Goal: Information Seeking & Learning: Learn about a topic

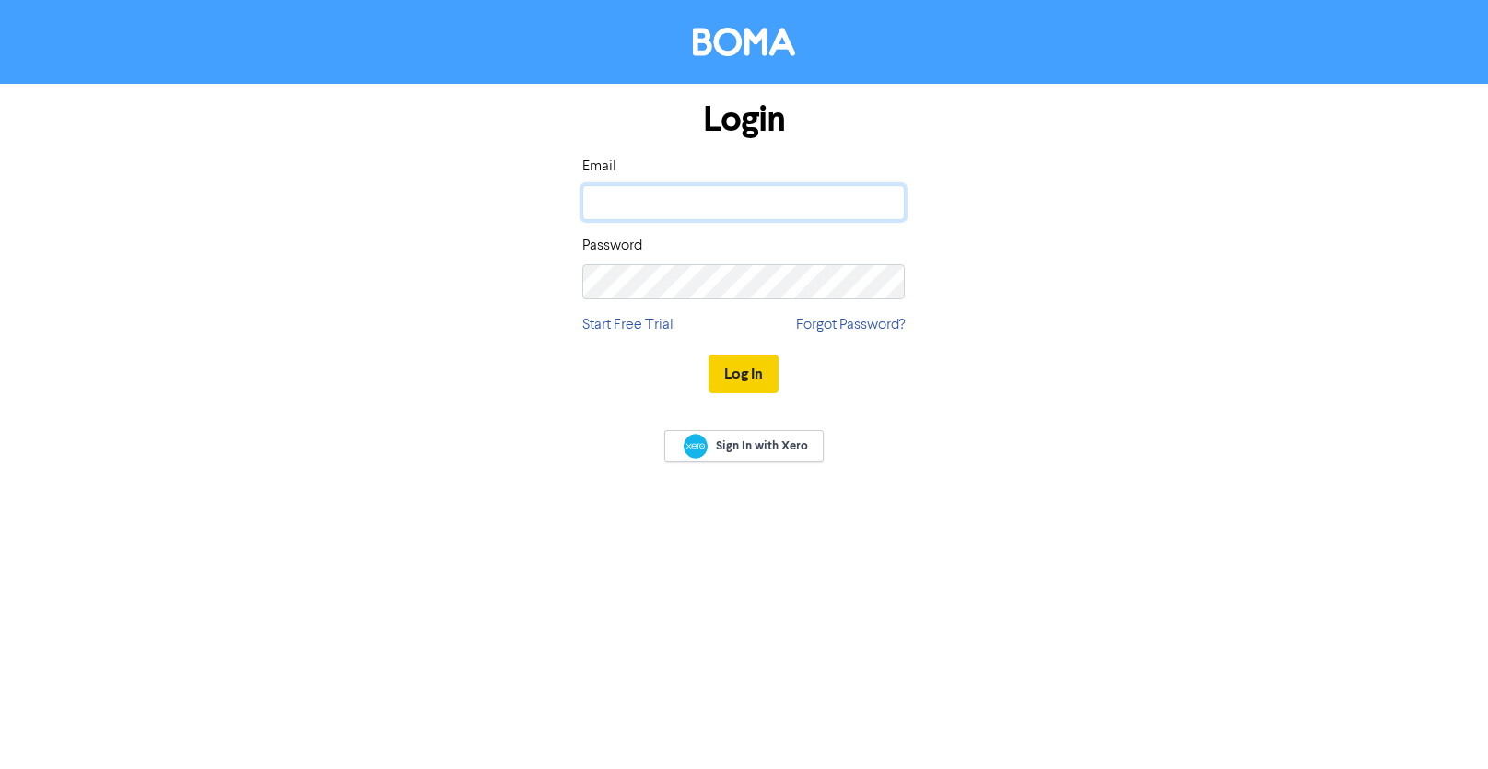
type input "[EMAIL_ADDRESS][DOMAIN_NAME]"
click at [761, 380] on button "Log In" at bounding box center [744, 374] width 70 height 39
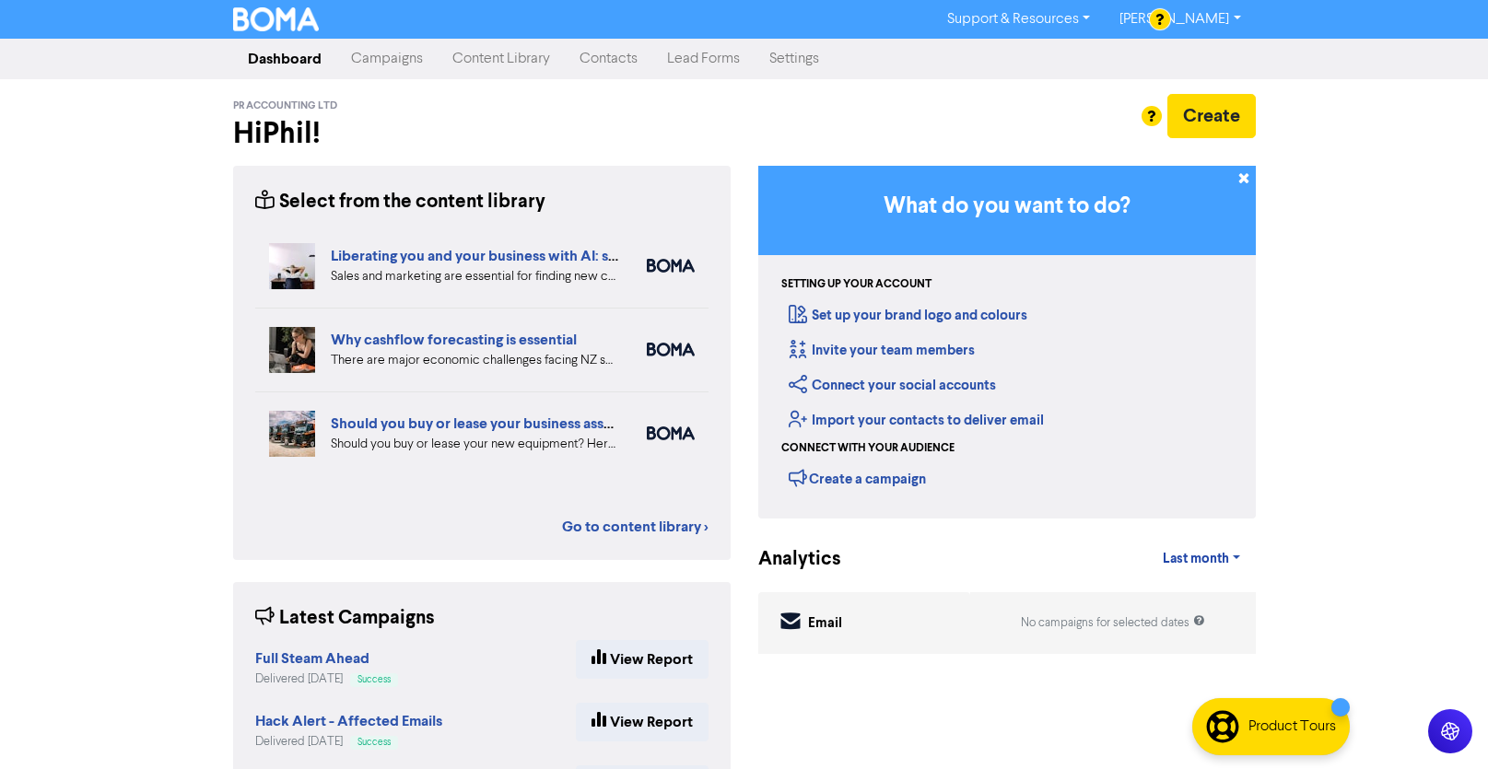
click at [491, 245] on div "Liberating you and your business with AI: sales and marketing" at bounding box center [475, 256] width 288 height 22
click at [490, 51] on link "Content Library" at bounding box center [501, 59] width 127 height 37
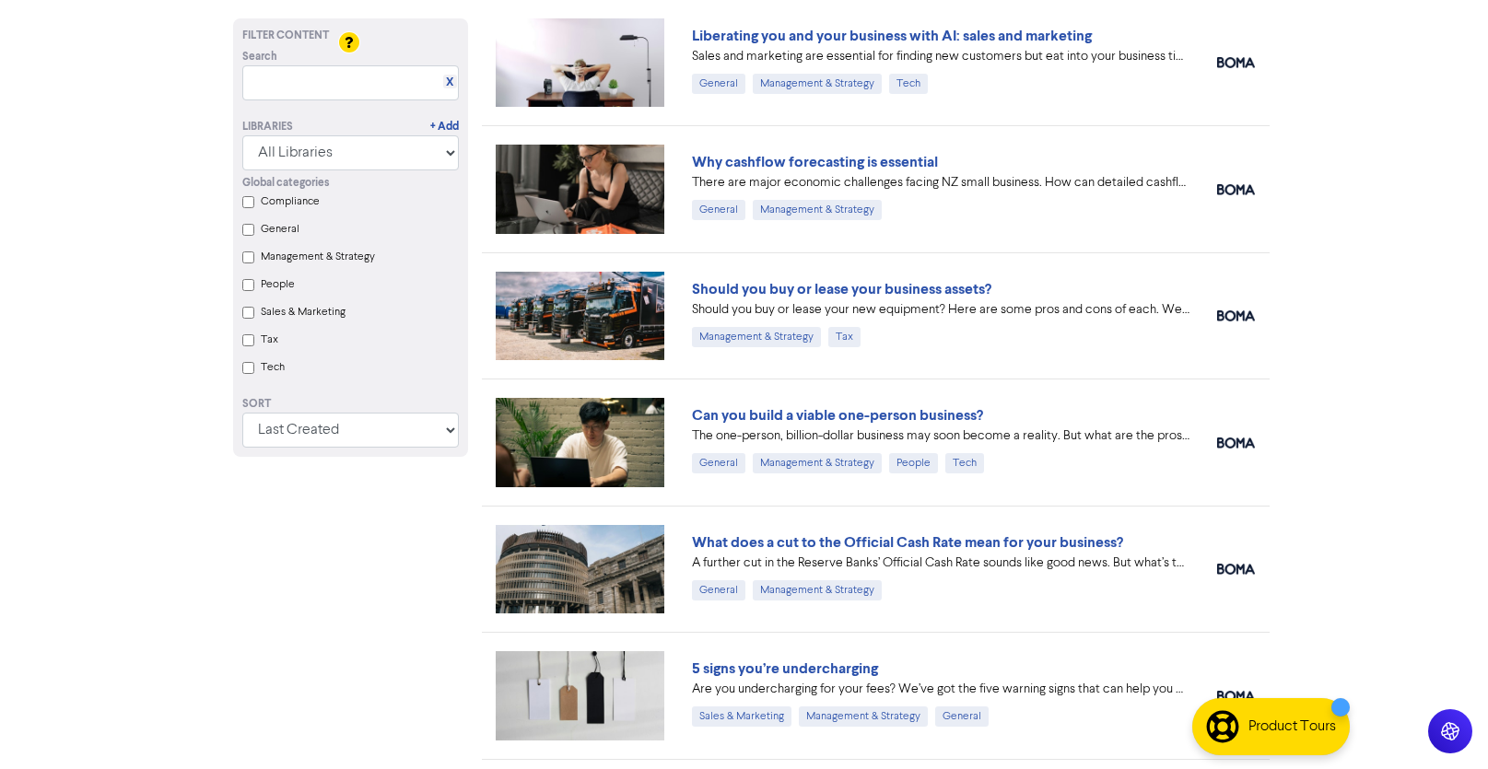
scroll to position [136, 0]
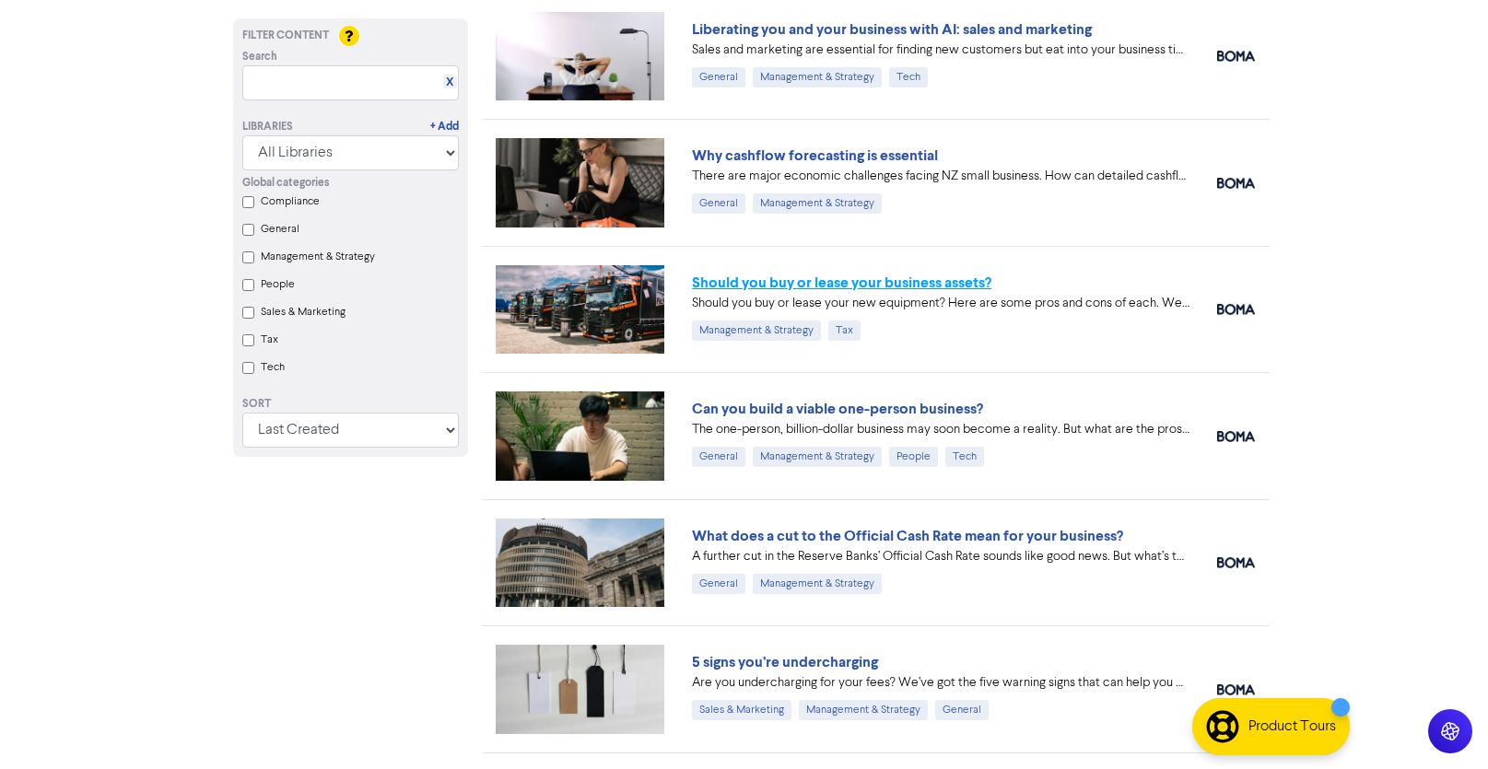
click at [882, 279] on link "Should you buy or lease your business assets?" at bounding box center [841, 283] width 299 height 18
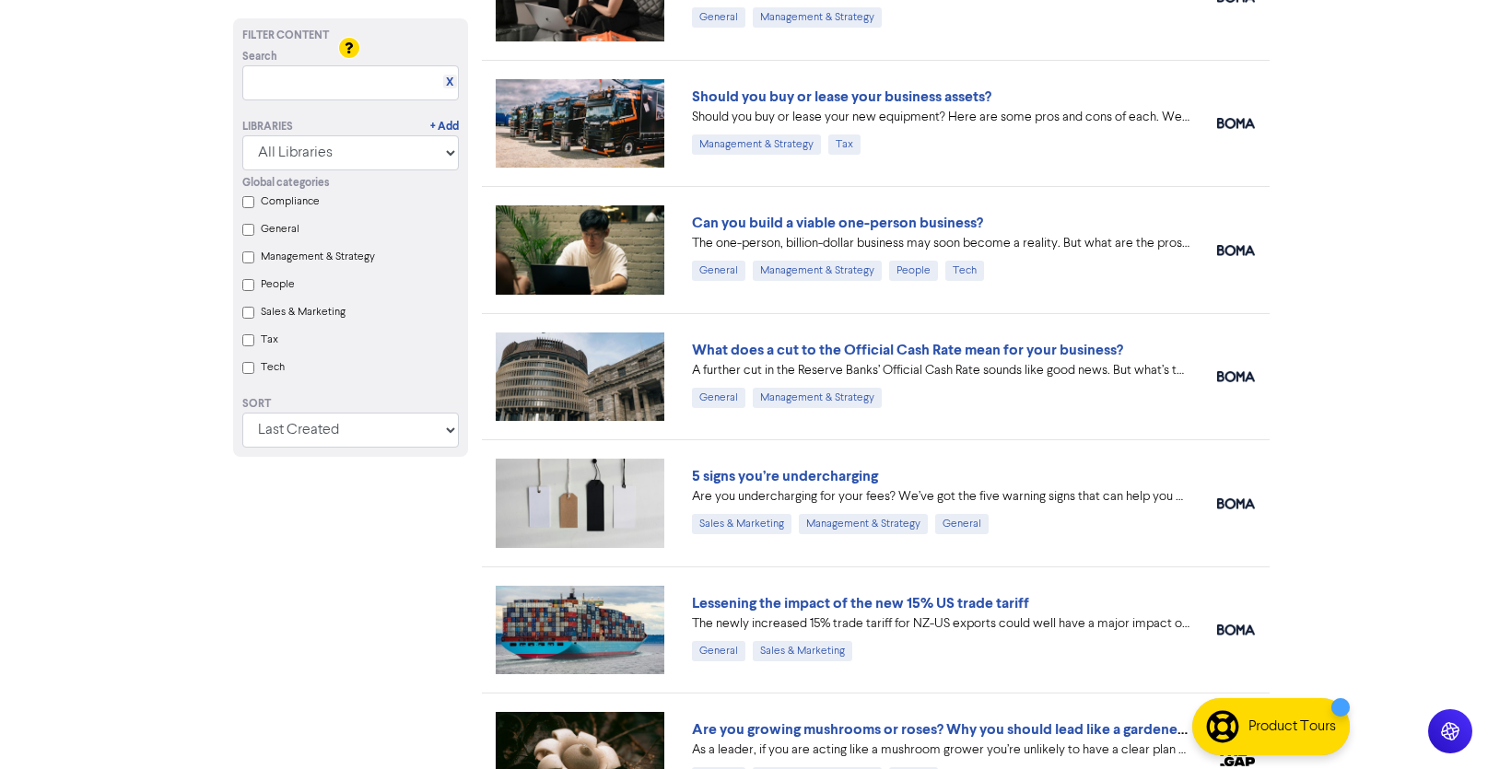
scroll to position [341, 0]
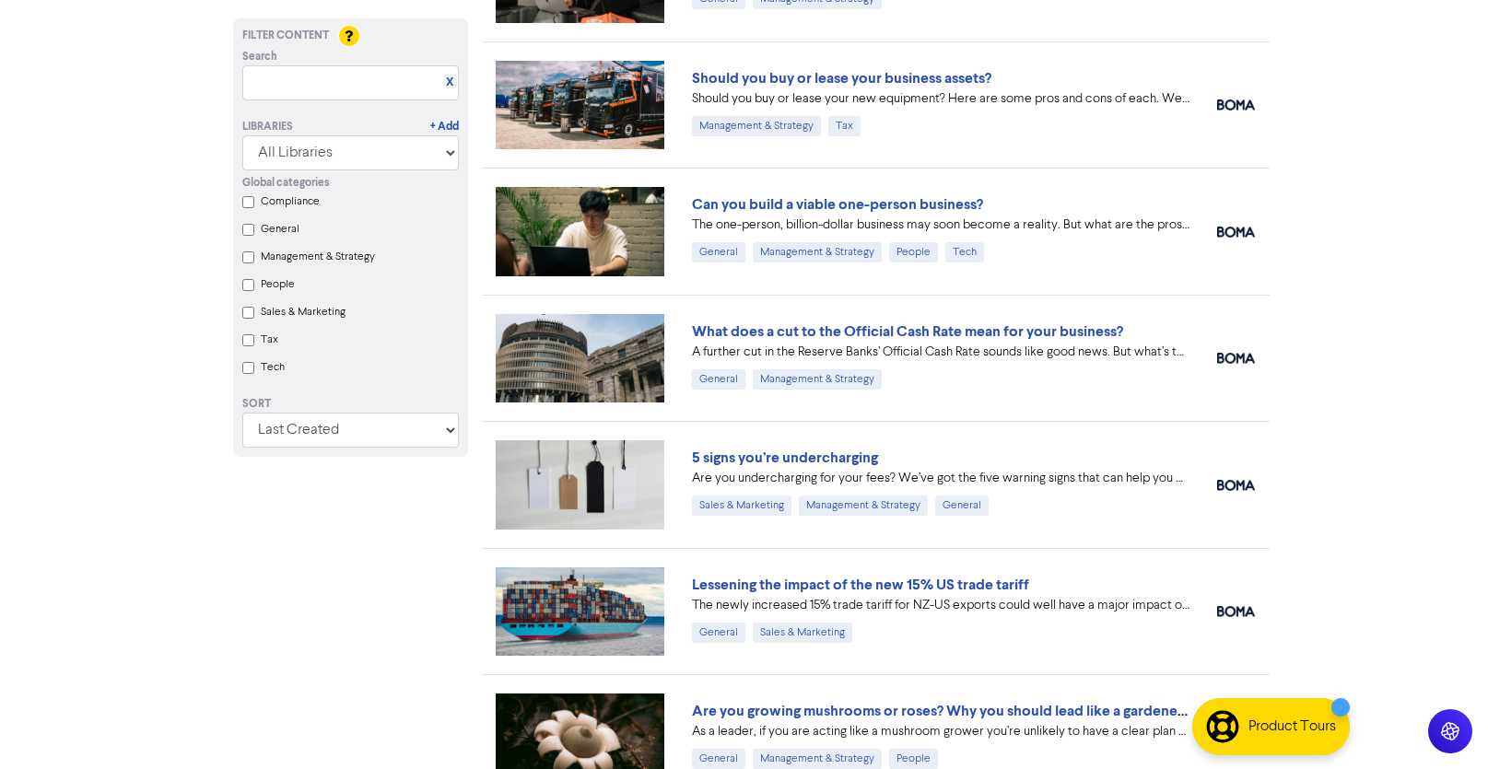
click at [908, 321] on div "What does a cut to the Official Cash Rate mean for your business?" at bounding box center [941, 332] width 498 height 22
click at [897, 322] on link "What does a cut to the Official Cash Rate mean for your business?" at bounding box center [907, 331] width 431 height 18
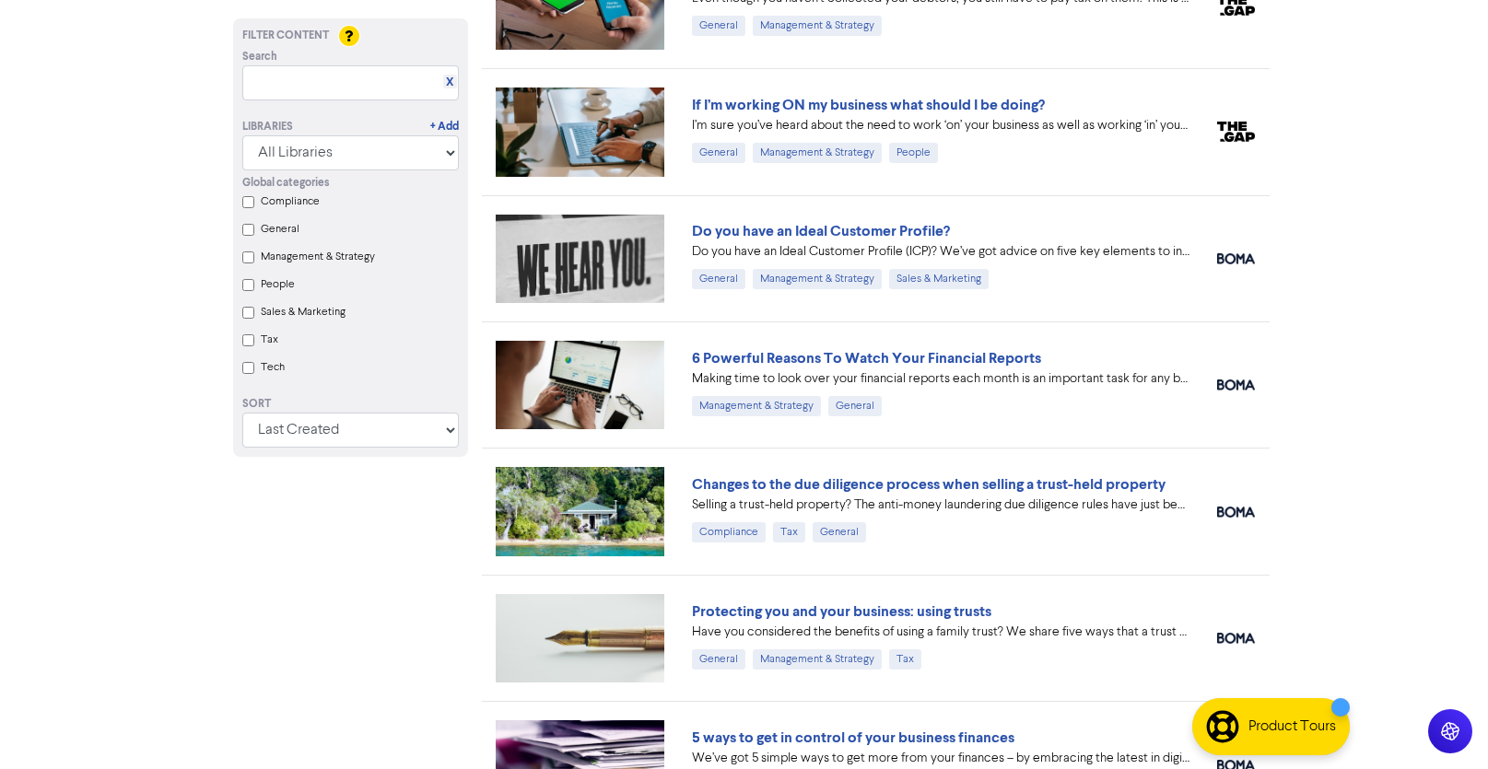
scroll to position [1954, 0]
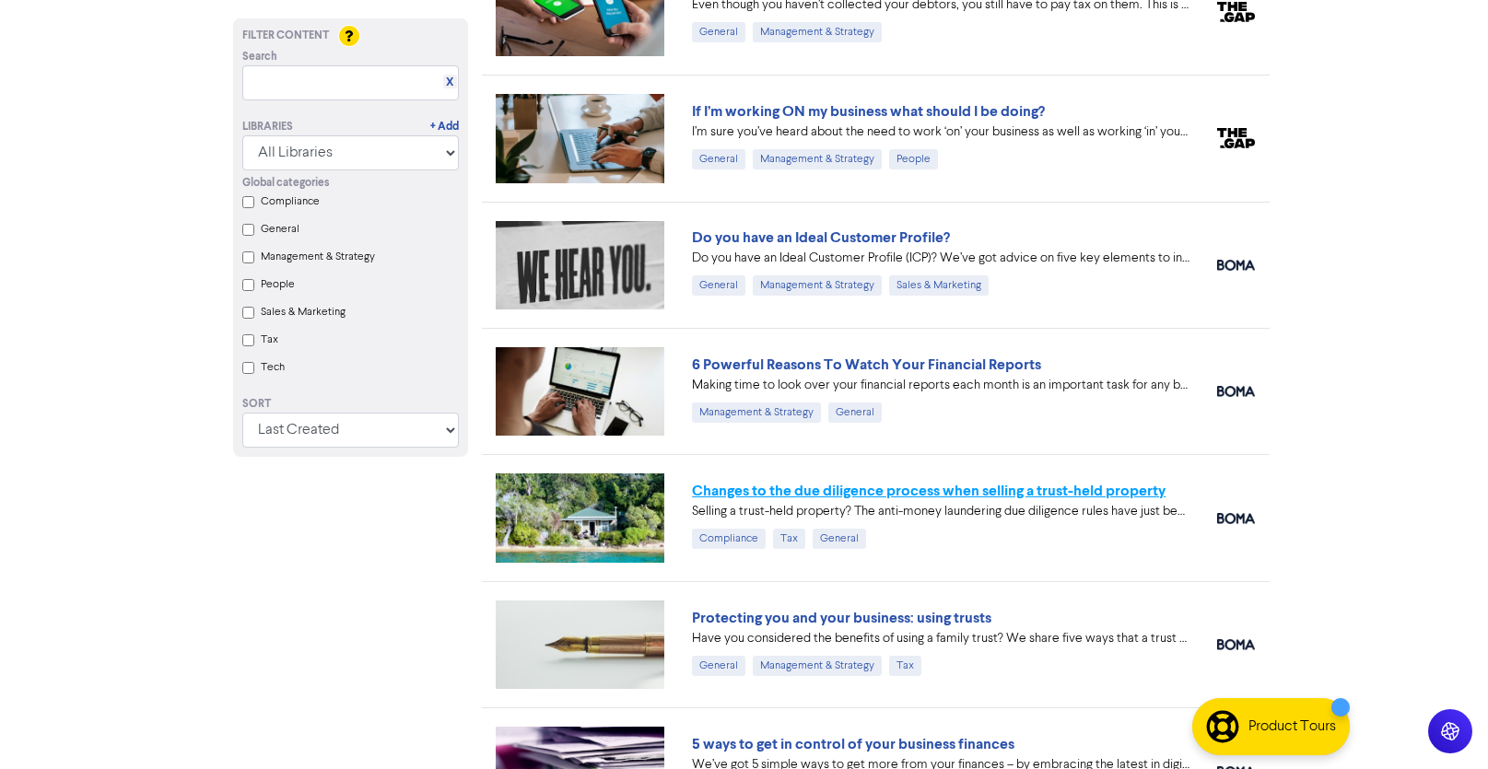
click at [1060, 486] on link "Changes to the due diligence process when selling a trust-held property" at bounding box center [929, 491] width 474 height 18
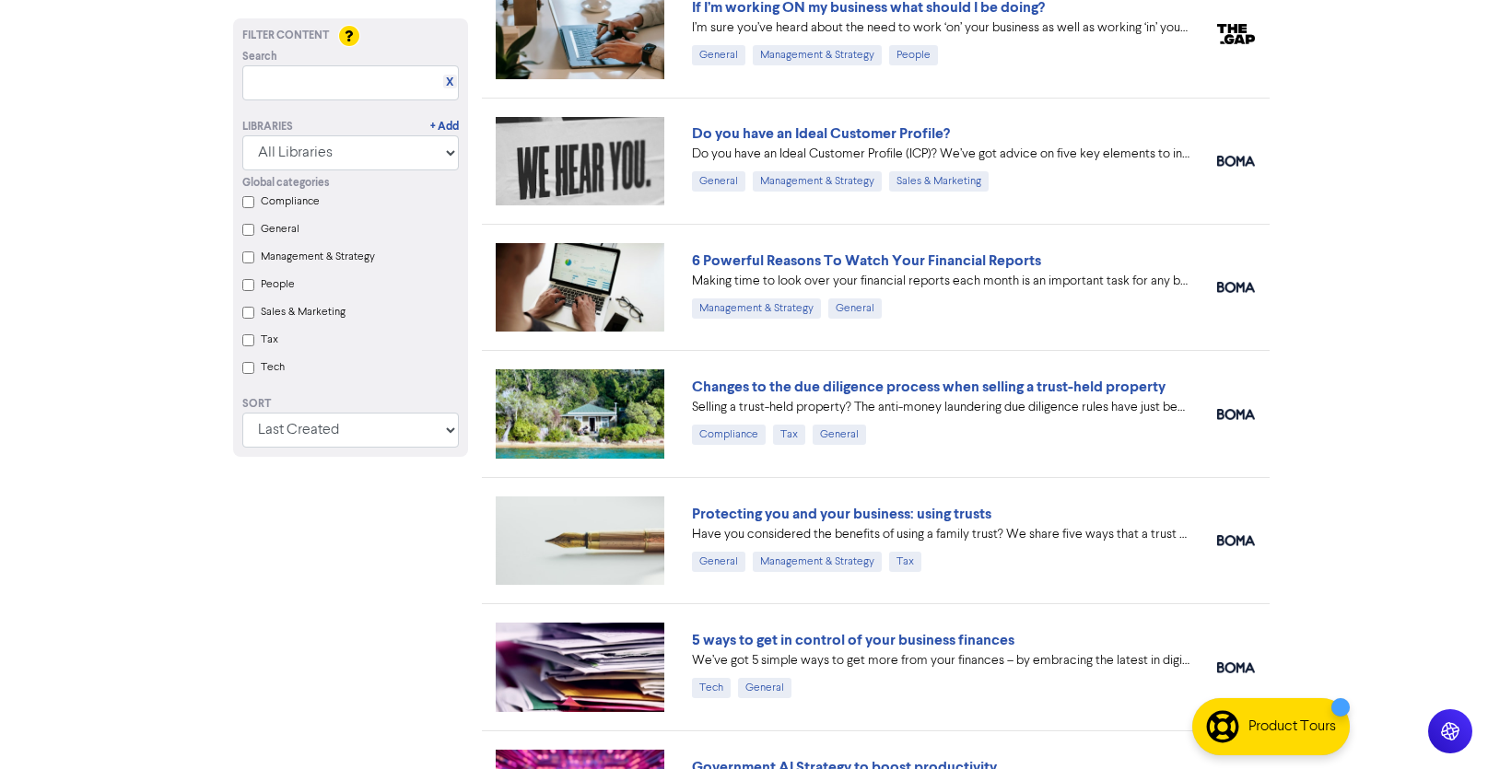
scroll to position [2059, 0]
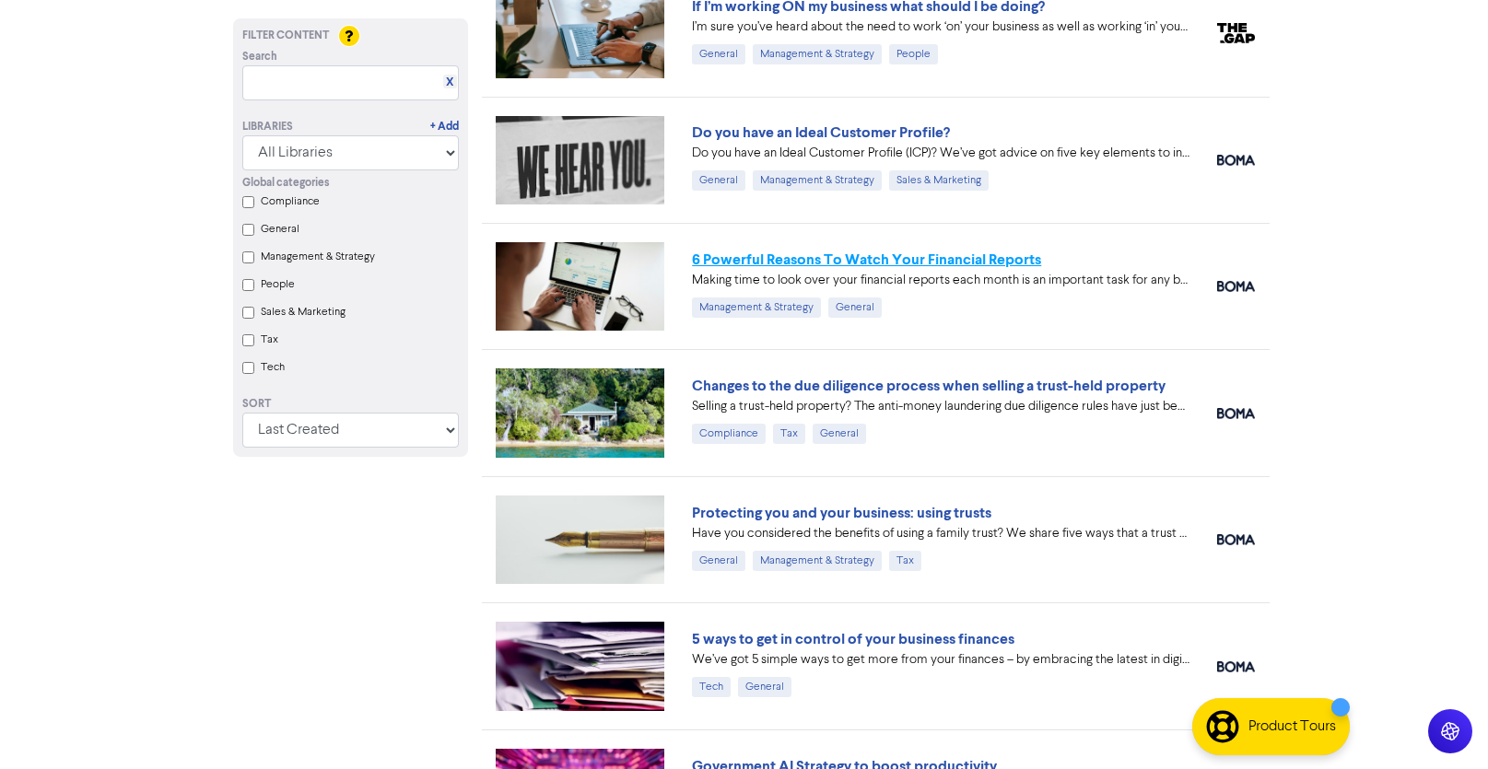
click at [965, 256] on link "6 Powerful Reasons To Watch Your Financial Reports" at bounding box center [866, 260] width 349 height 18
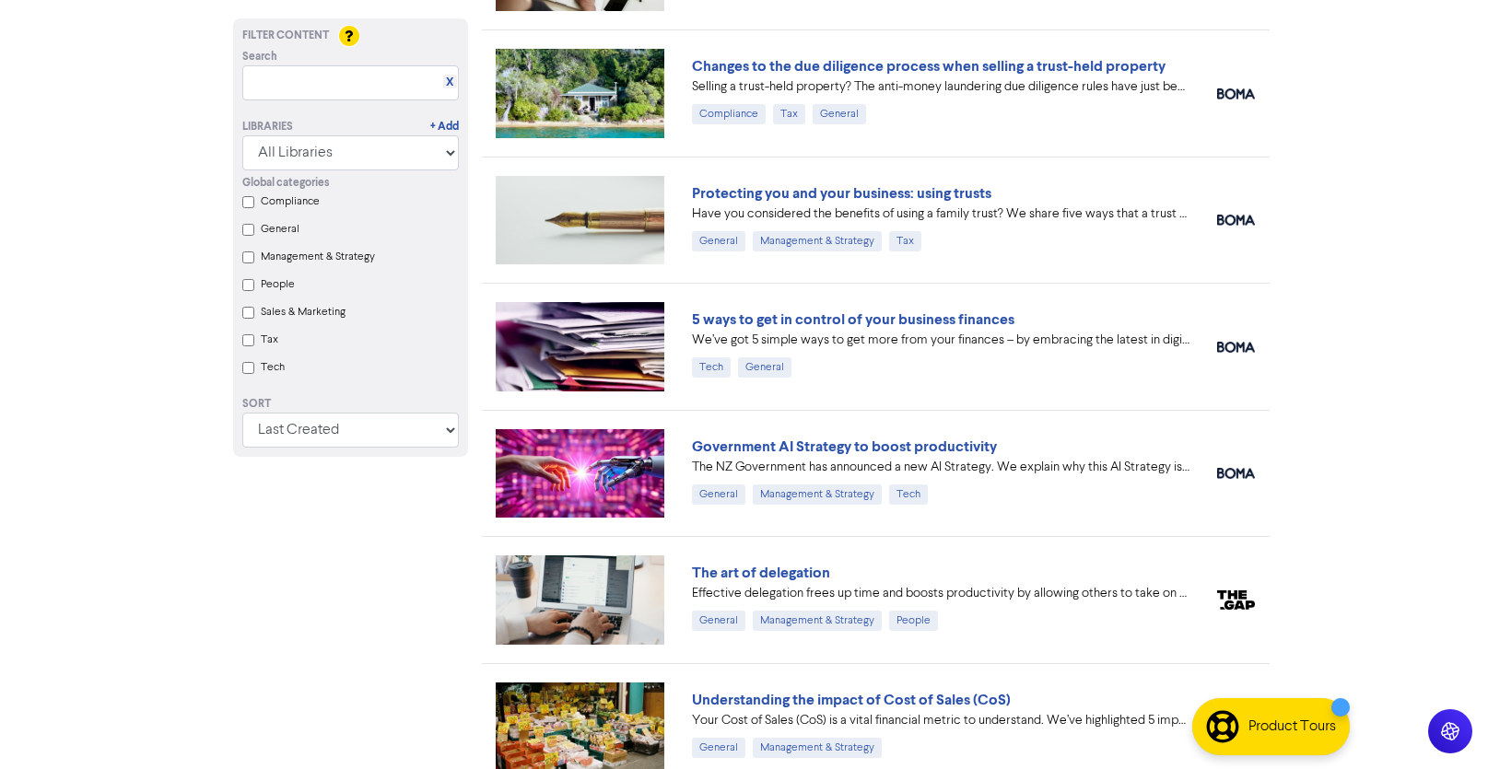
scroll to position [2382, 0]
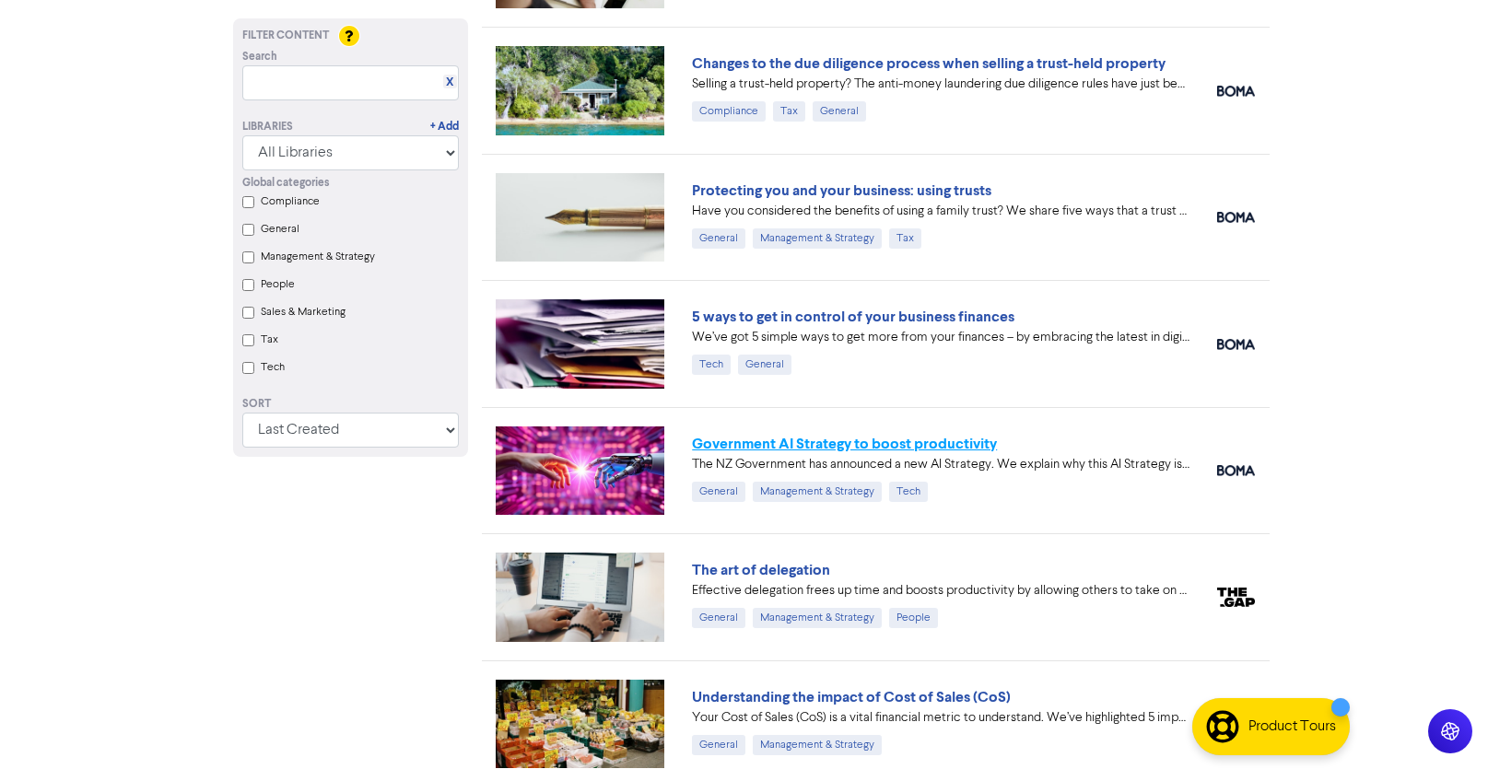
click at [933, 435] on link "Government AI Strategy to boost productivity" at bounding box center [844, 444] width 305 height 18
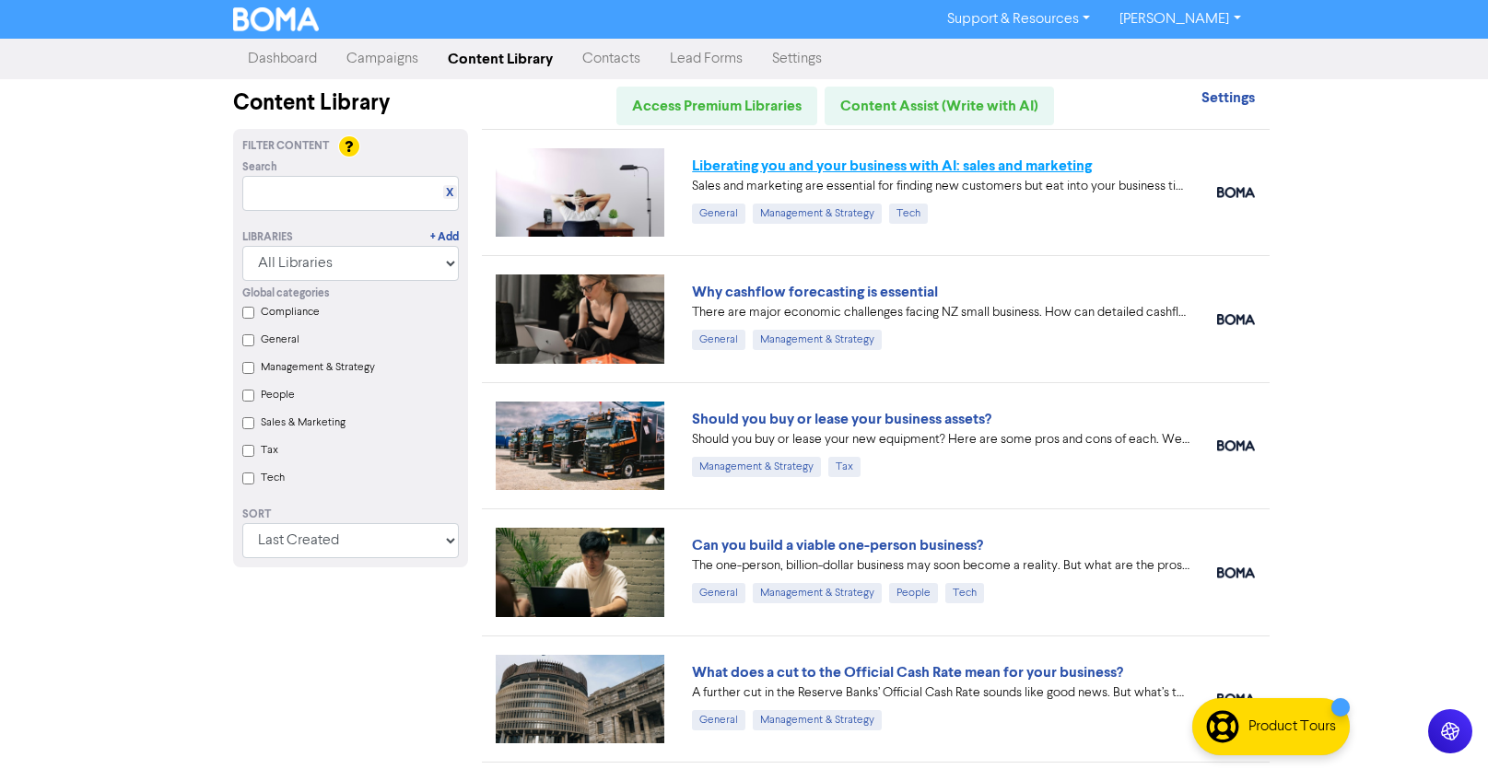
click at [1048, 161] on link "Liberating you and your business with AI: sales and marketing" at bounding box center [892, 166] width 400 height 18
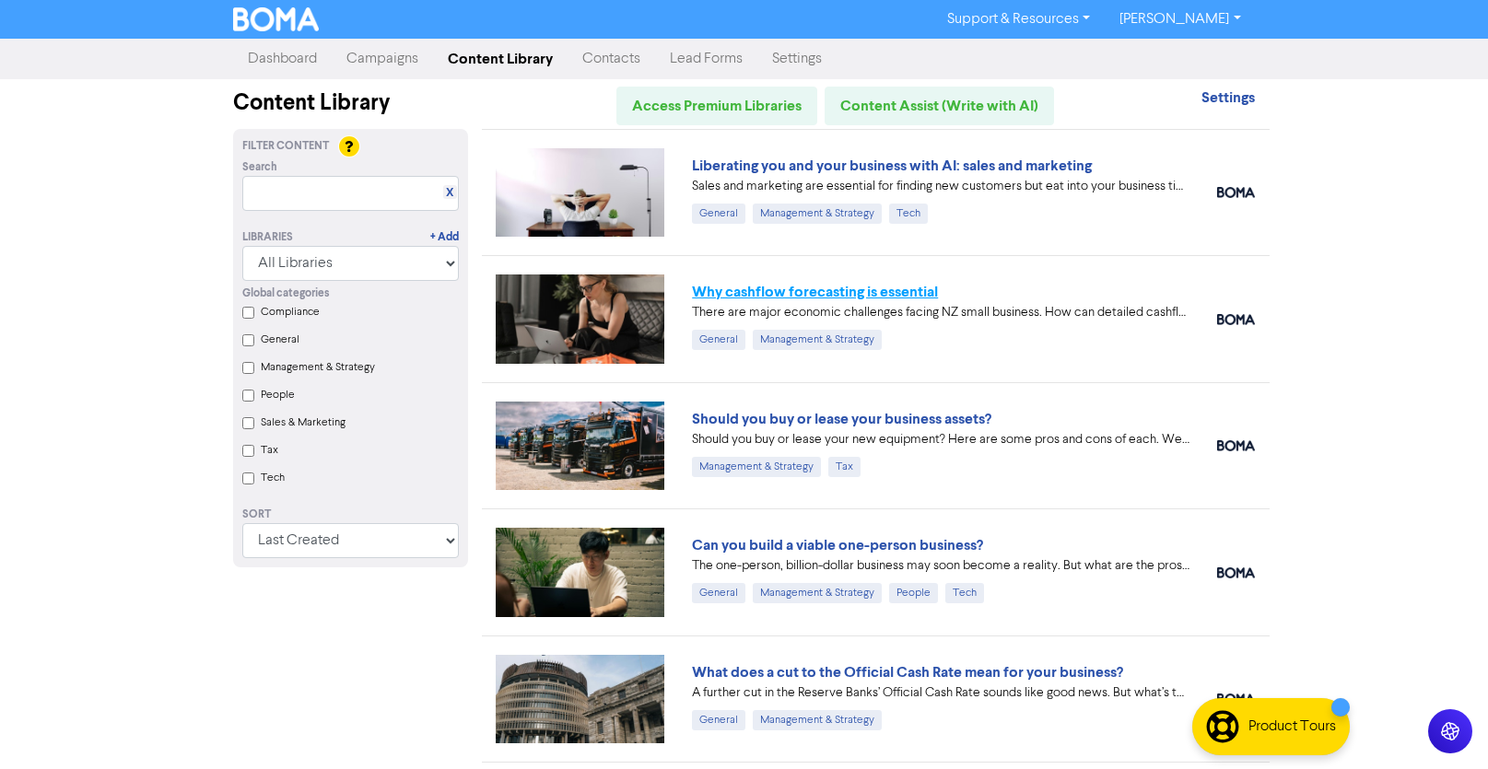
click at [850, 288] on link "Why cashflow forecasting is essential" at bounding box center [815, 292] width 246 height 18
click at [943, 416] on link "Should you buy or lease your business assets?" at bounding box center [841, 419] width 299 height 18
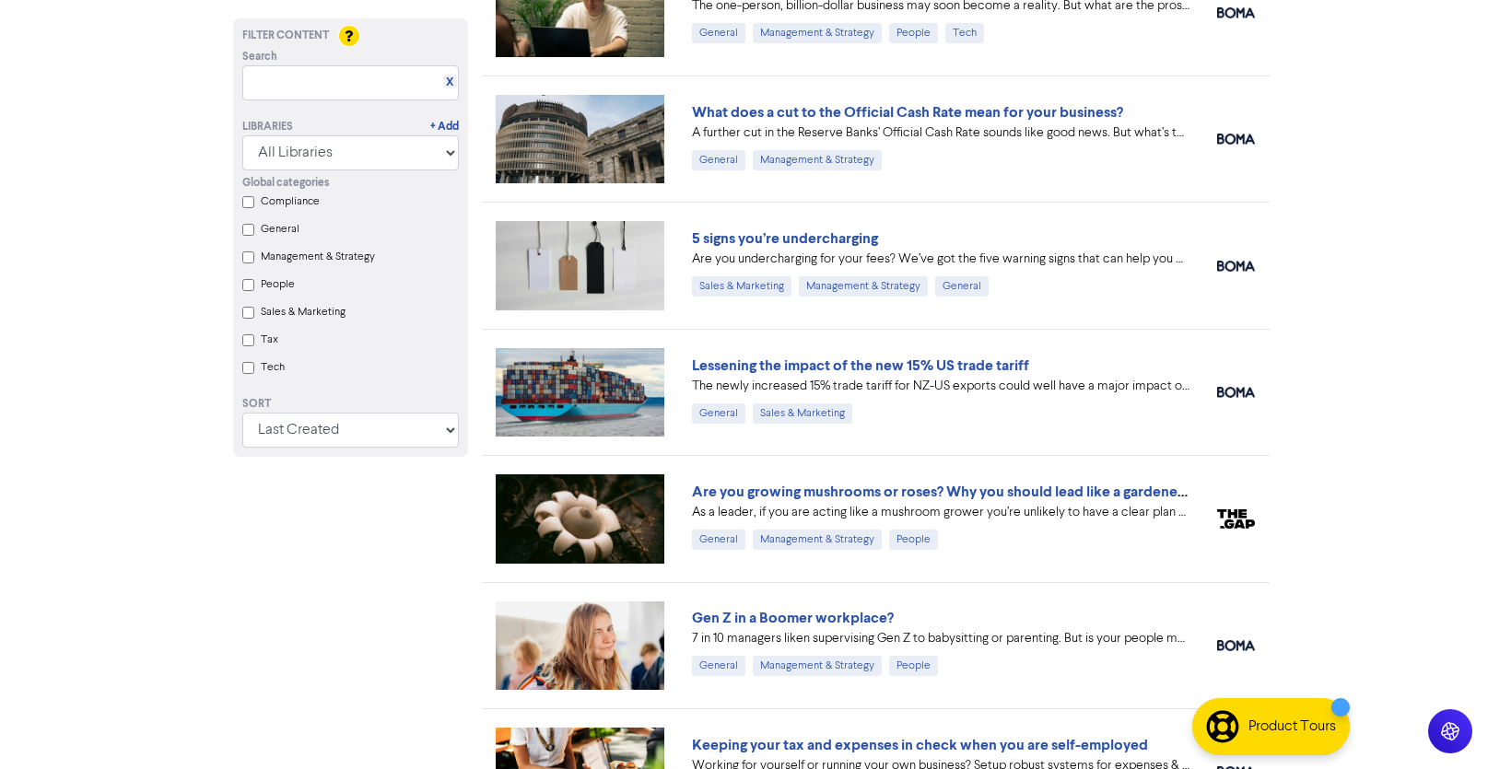
scroll to position [561, 0]
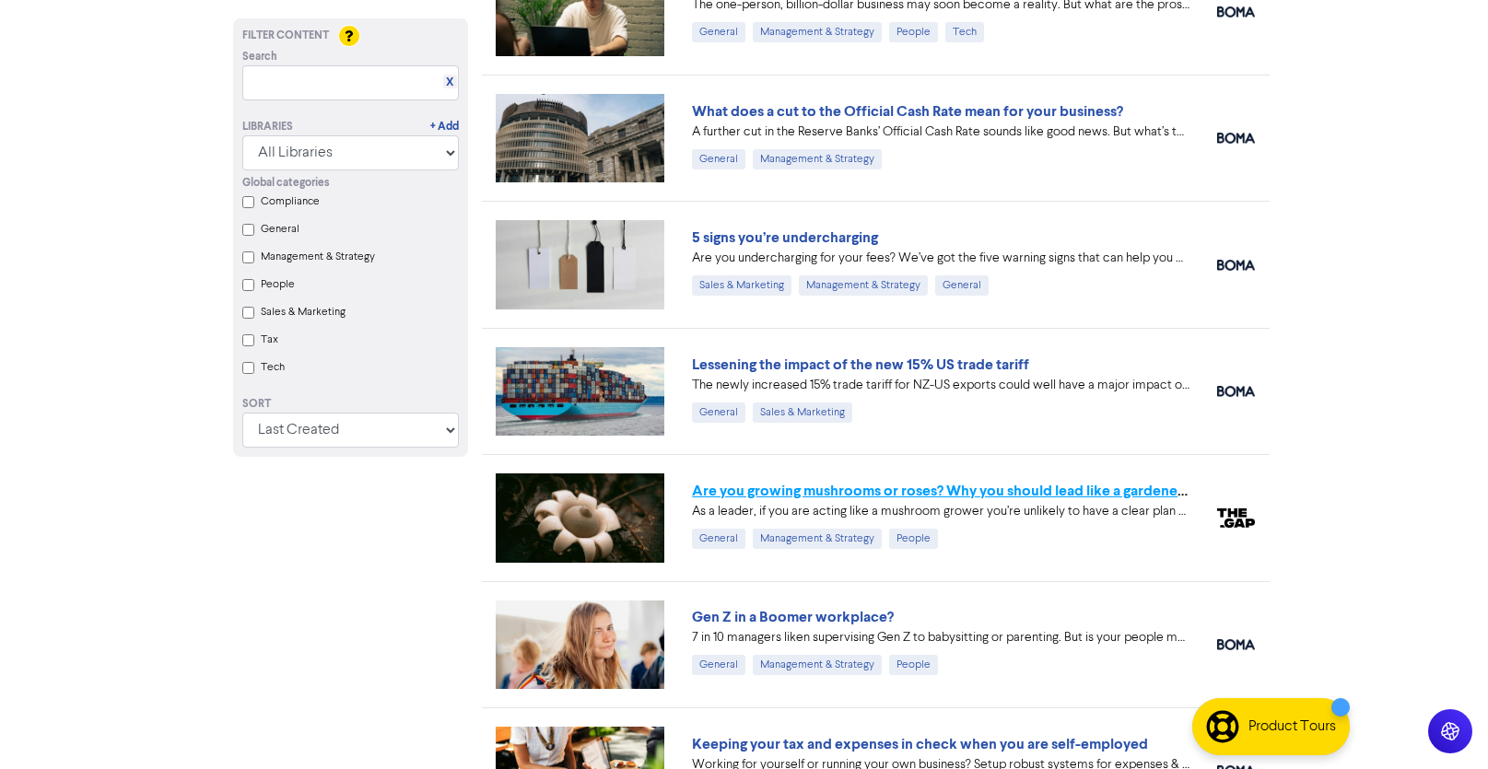
click at [915, 488] on link "Are you growing mushrooms or roses? Why you should lead like a gardener, not a …" at bounding box center [982, 491] width 581 height 18
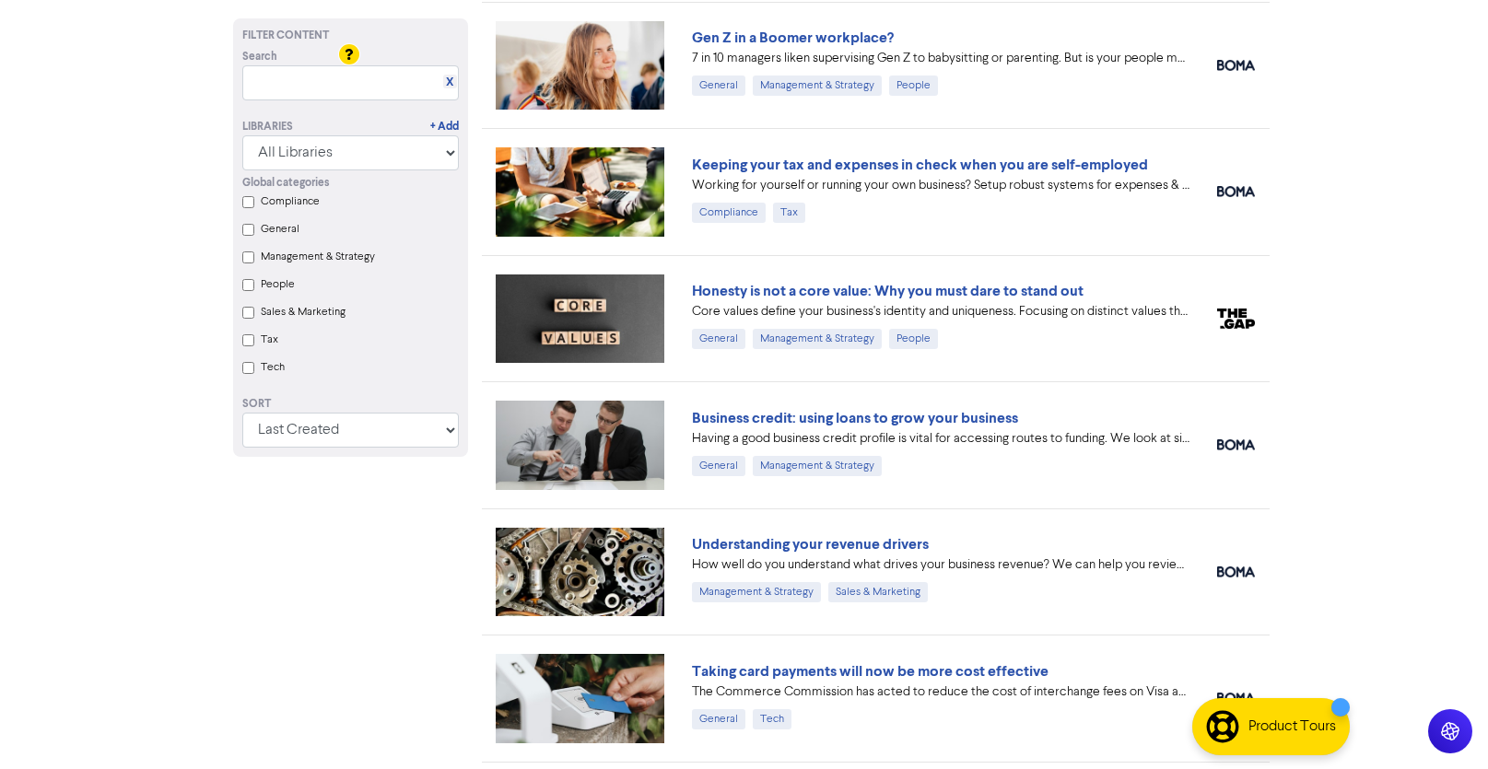
scroll to position [1184, 0]
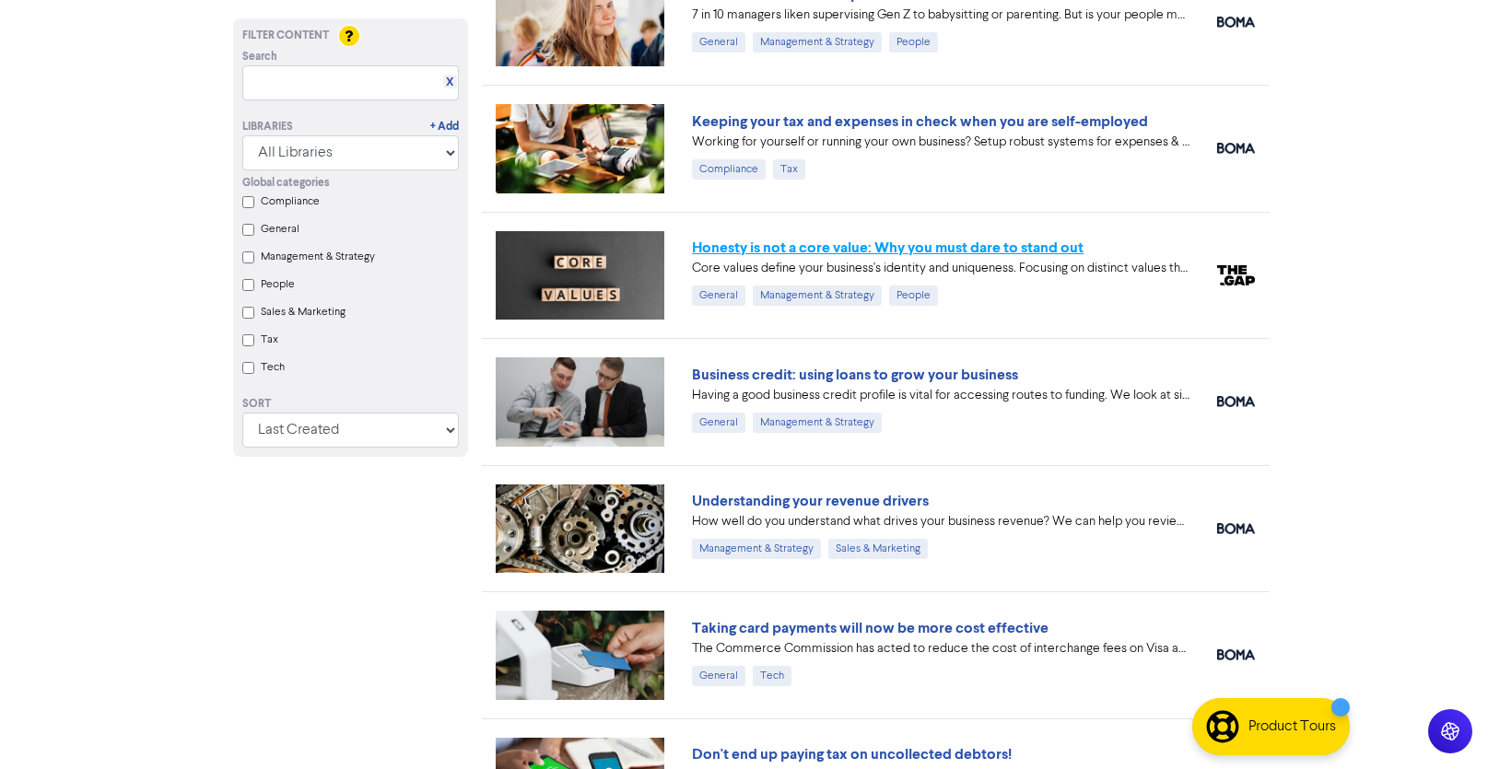
click at [997, 242] on link "Honesty is not a core value: Why you must dare to stand out" at bounding box center [888, 248] width 392 height 18
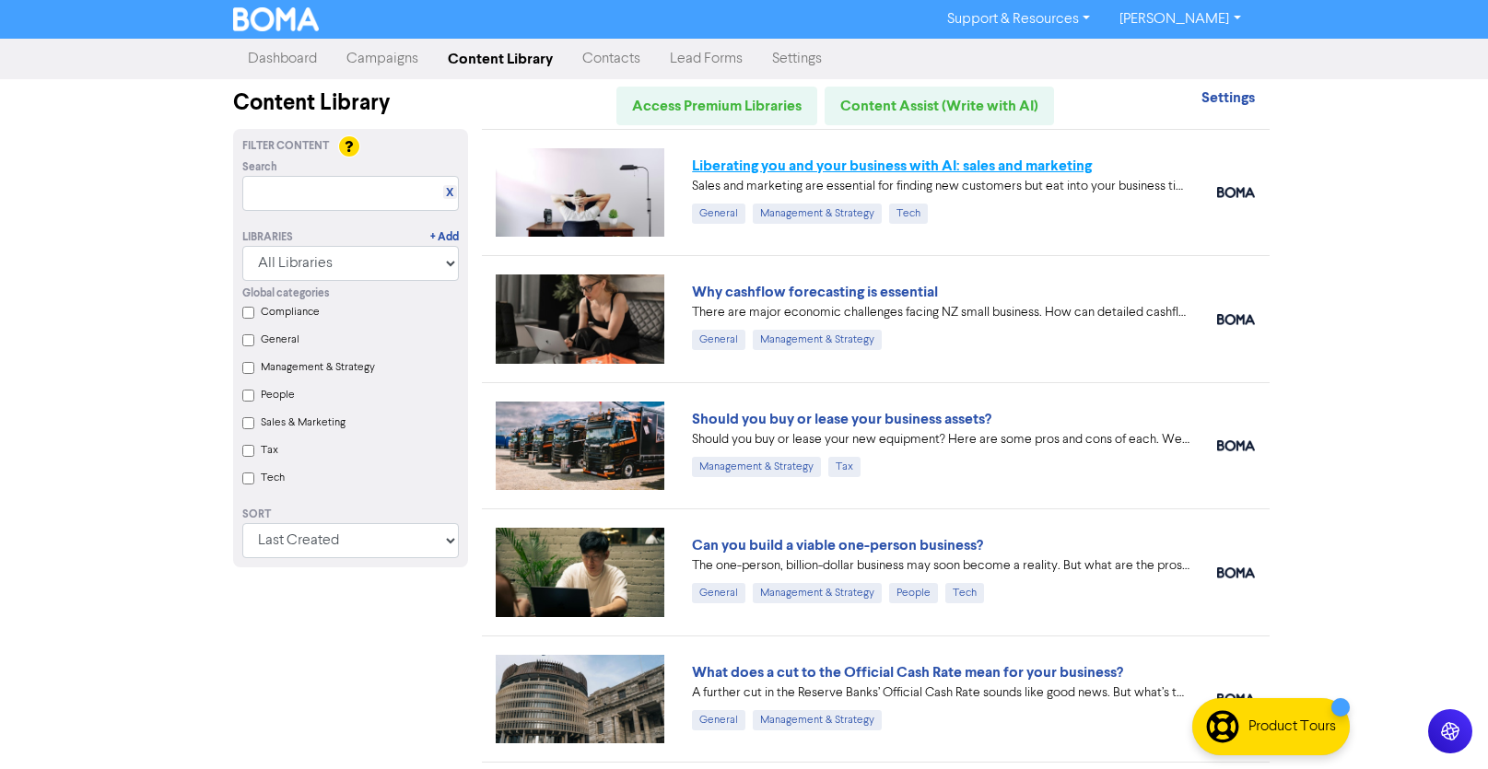
click at [992, 165] on link "Liberating you and your business with AI: sales and marketing" at bounding box center [892, 166] width 400 height 18
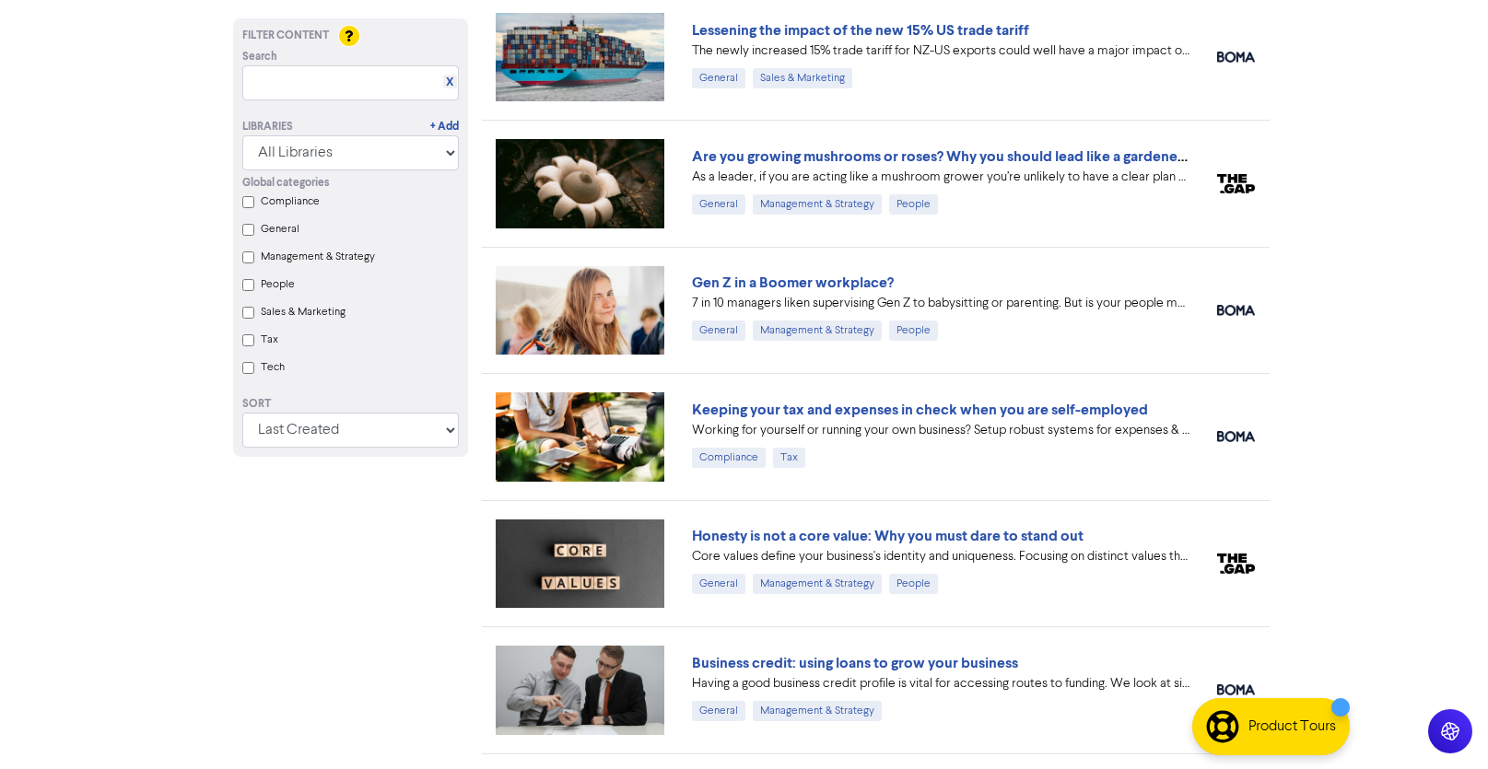
scroll to position [898, 0]
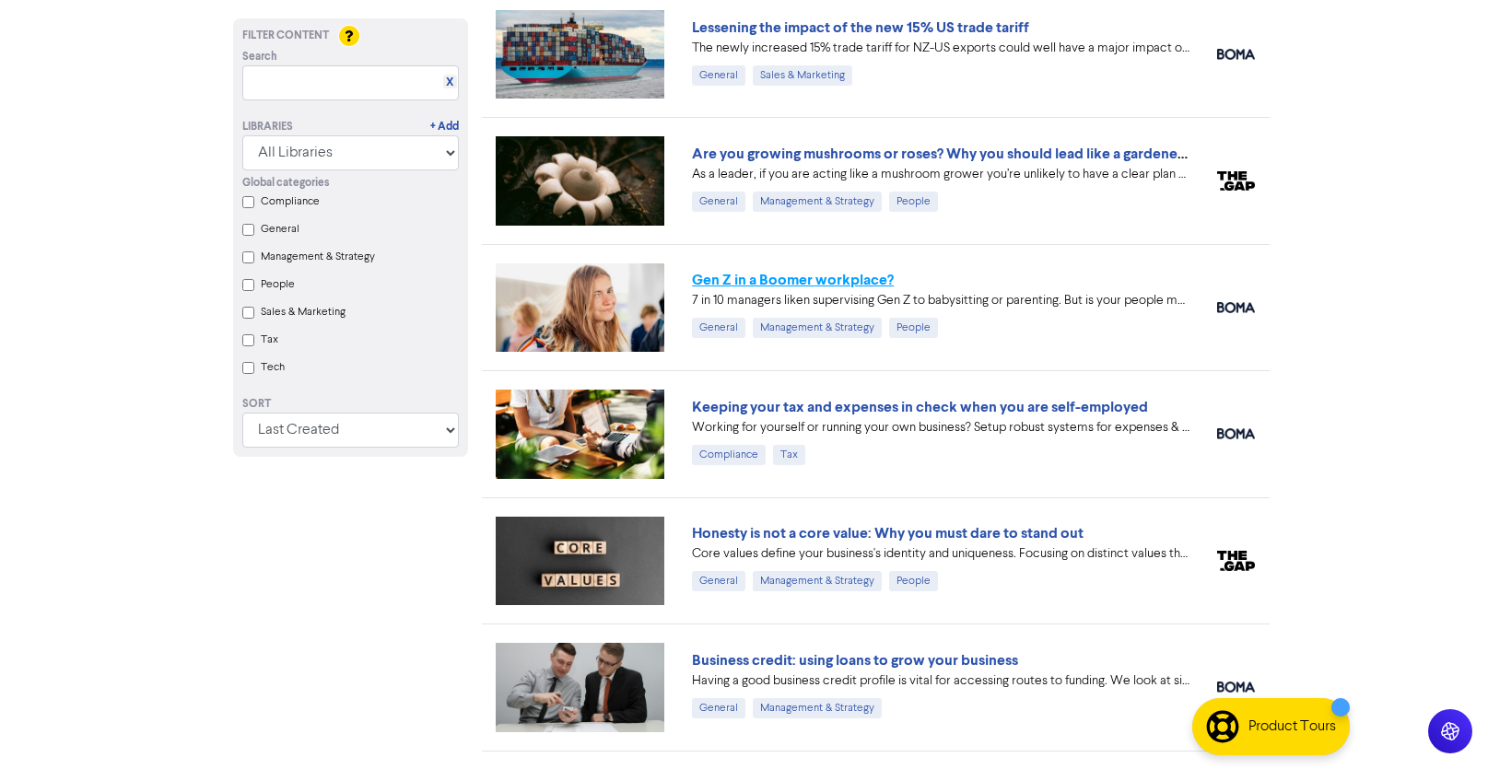
click at [822, 278] on link "Gen Z in a Boomer workplace?" at bounding box center [793, 280] width 202 height 18
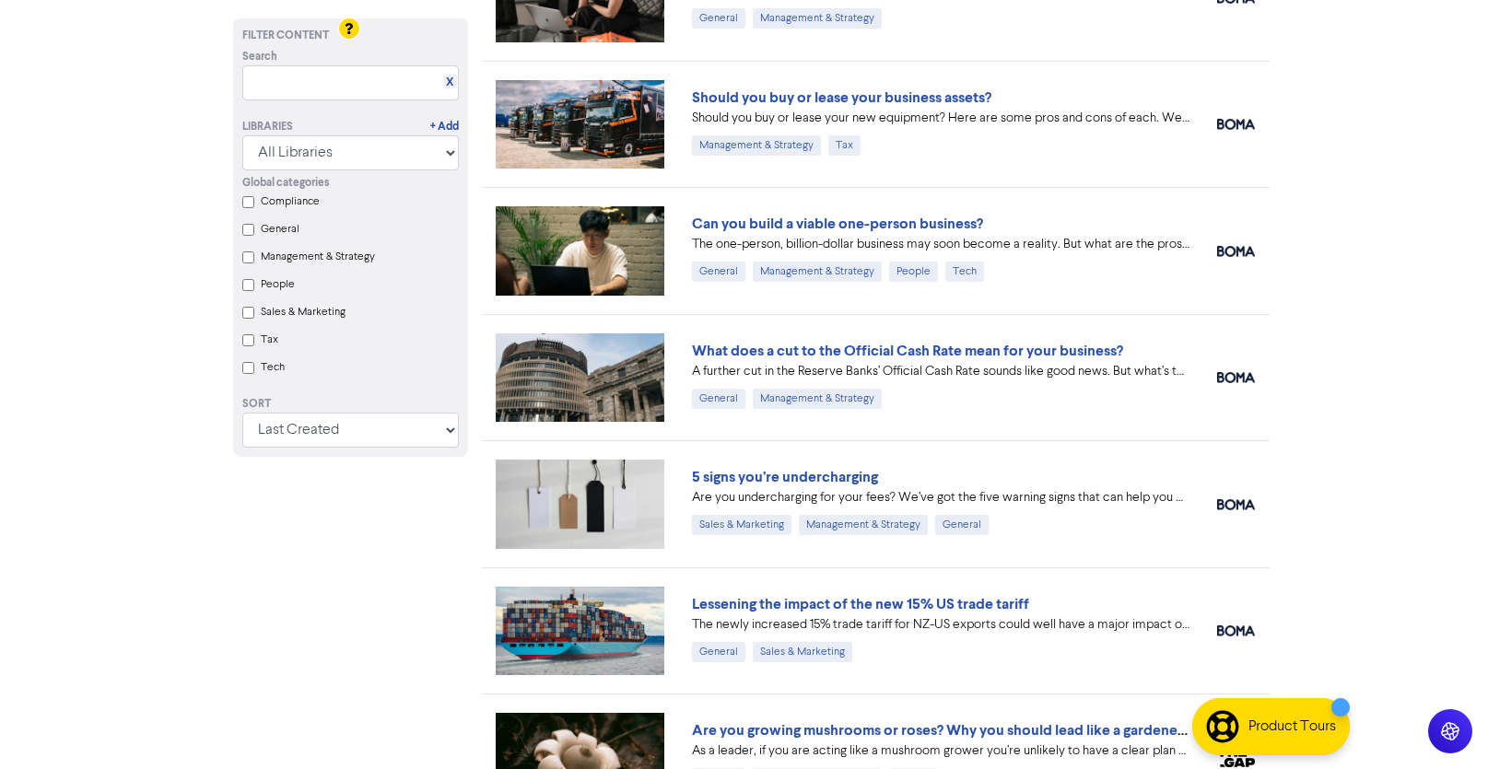
scroll to position [301, 0]
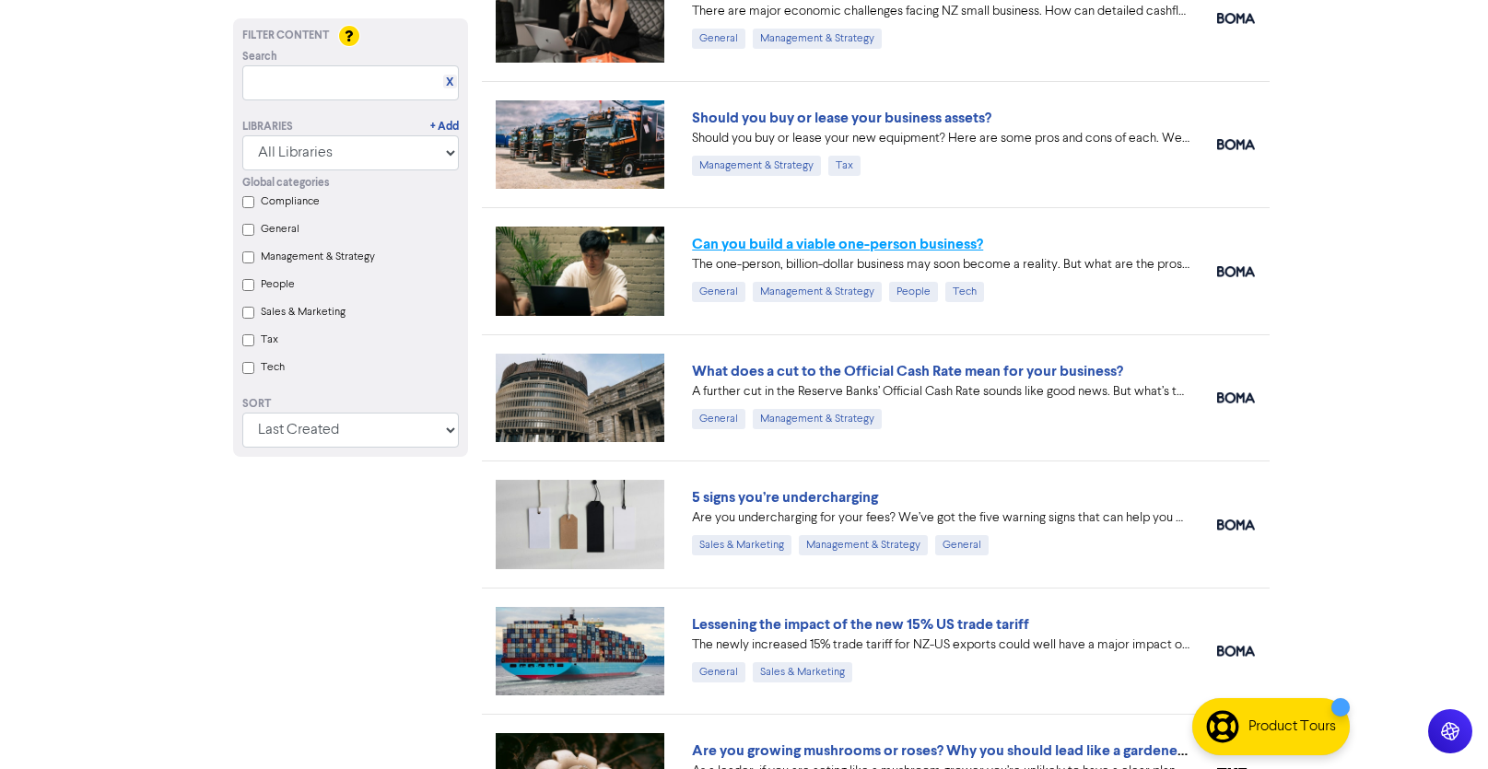
click at [859, 242] on link "Can you build a viable one-person business?" at bounding box center [837, 244] width 291 height 18
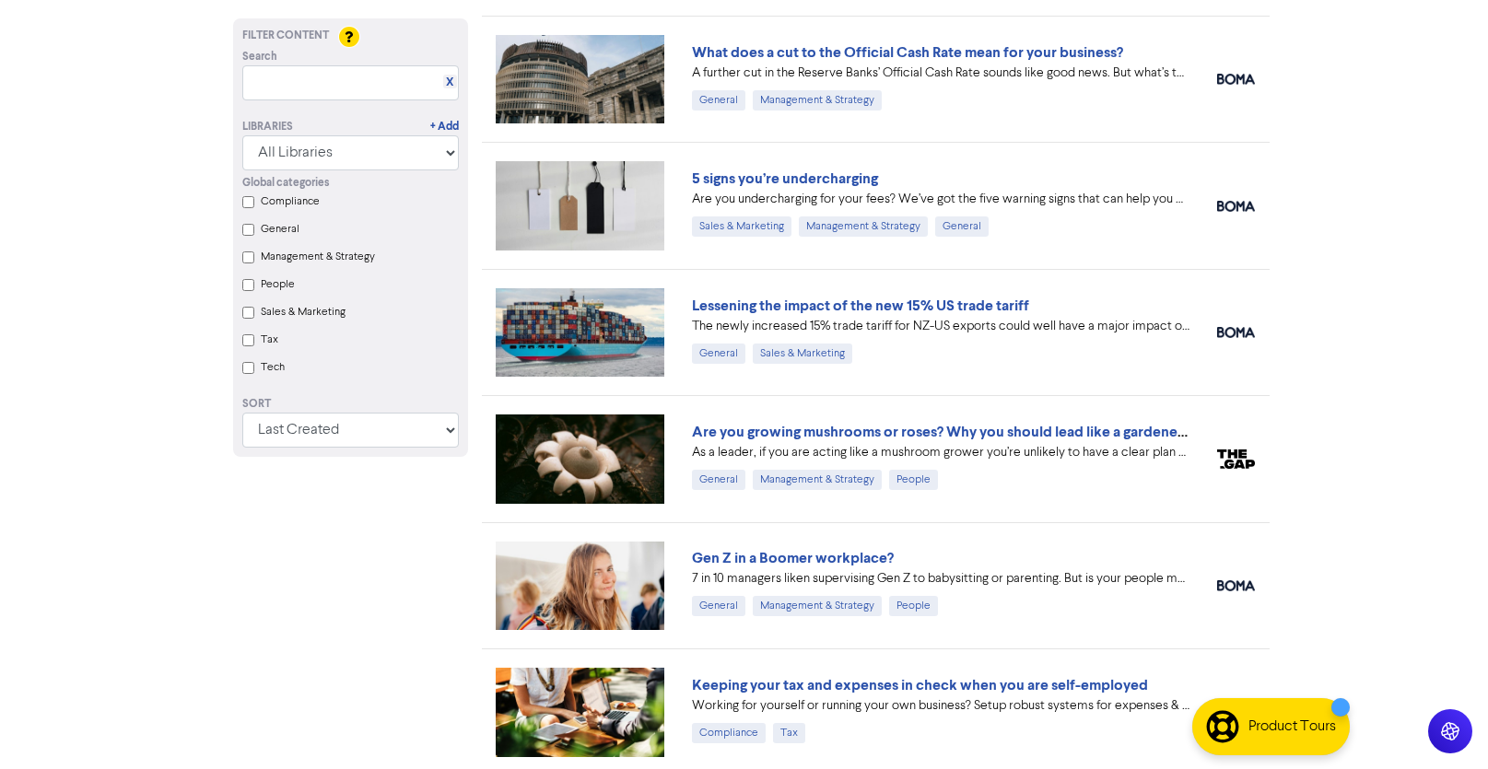
scroll to position [627, 0]
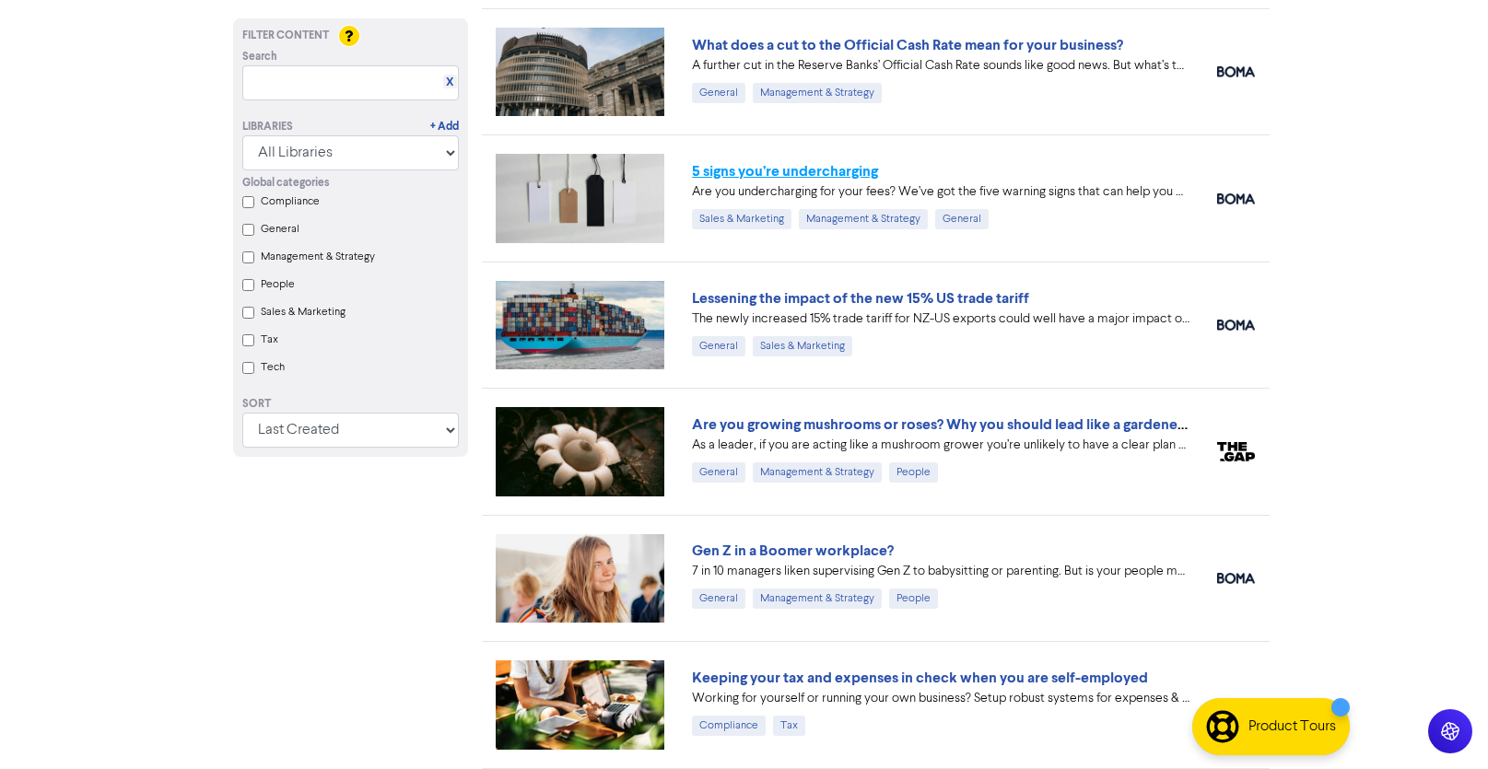
click at [784, 167] on link "5 signs you’re undercharging" at bounding box center [785, 171] width 186 height 18
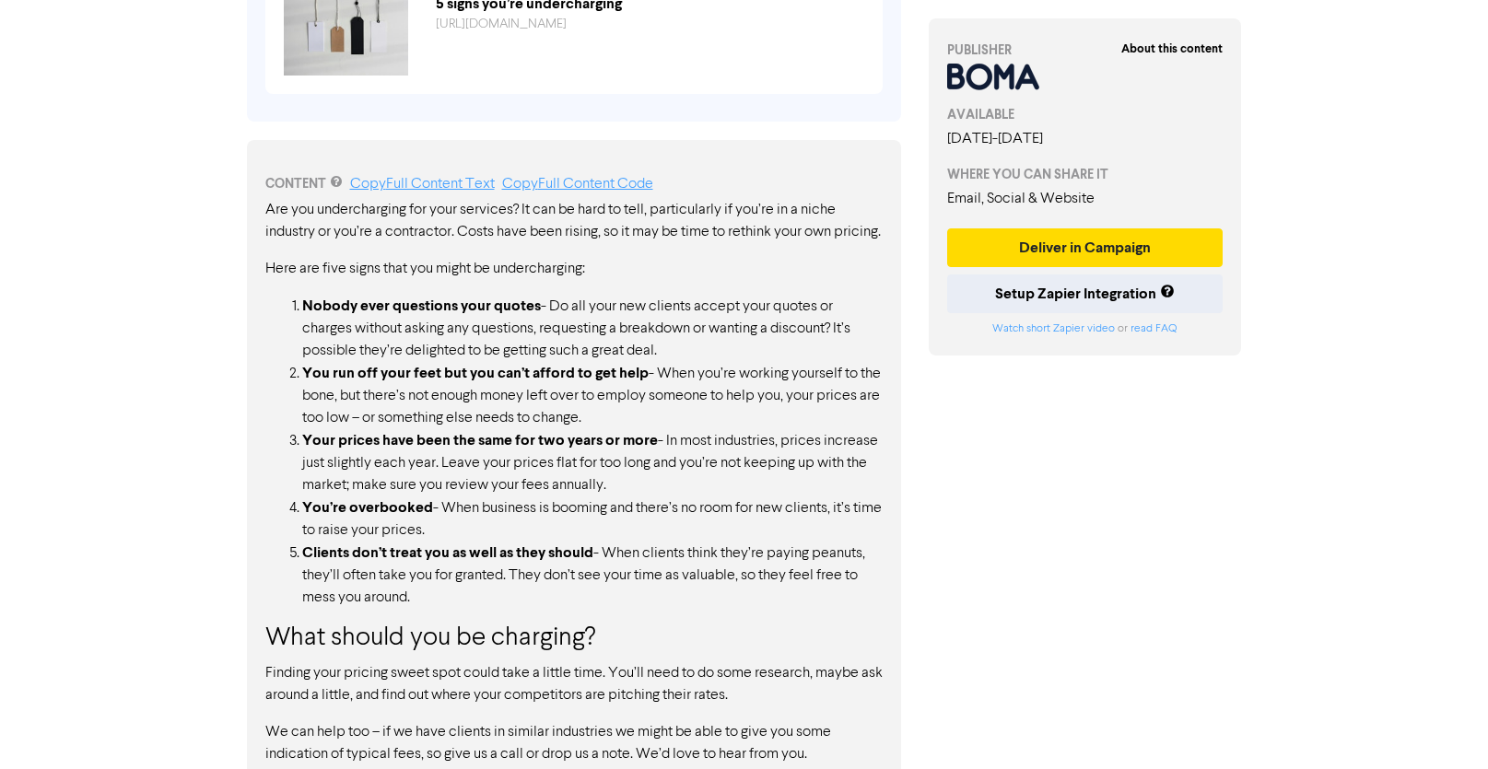
scroll to position [867, 0]
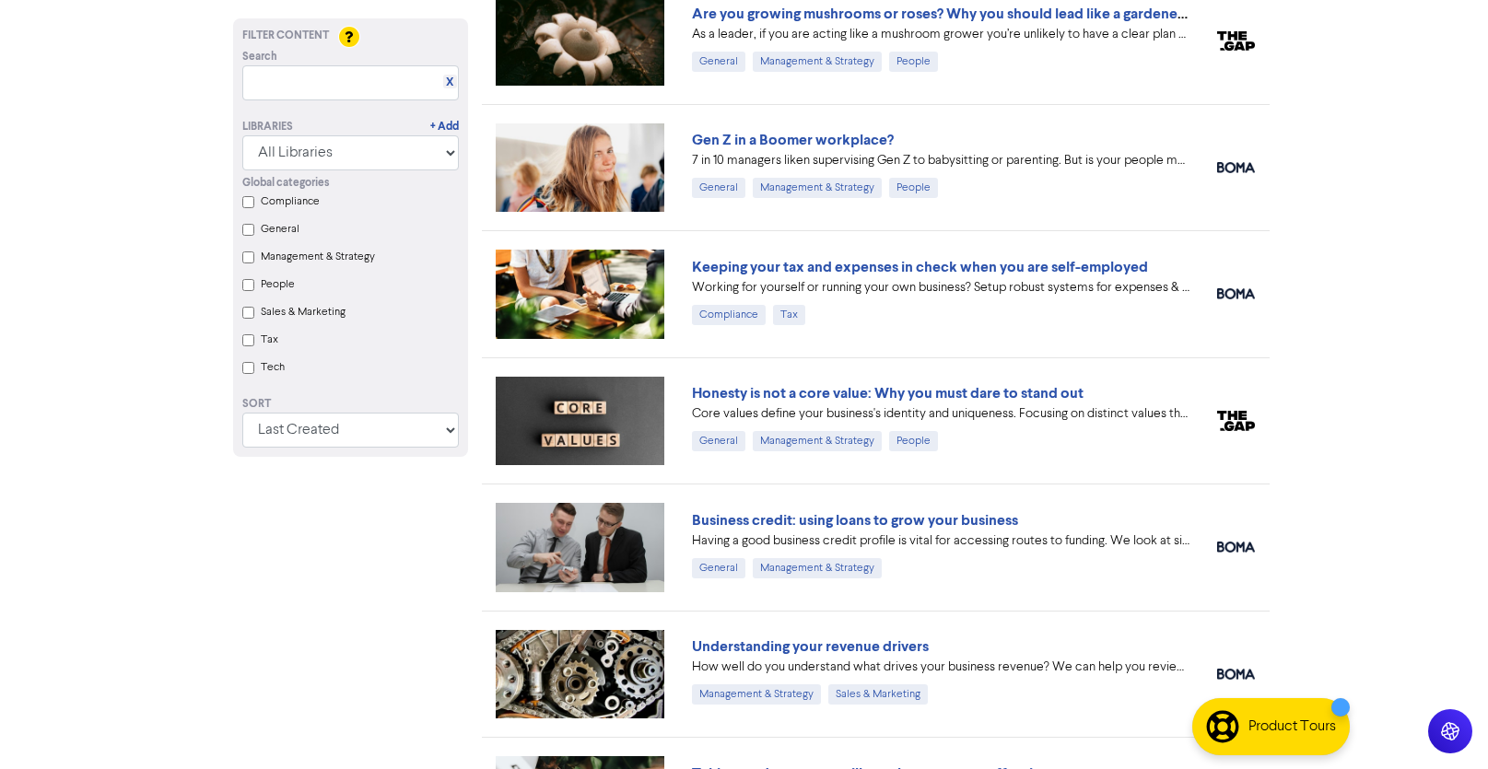
scroll to position [1041, 0]
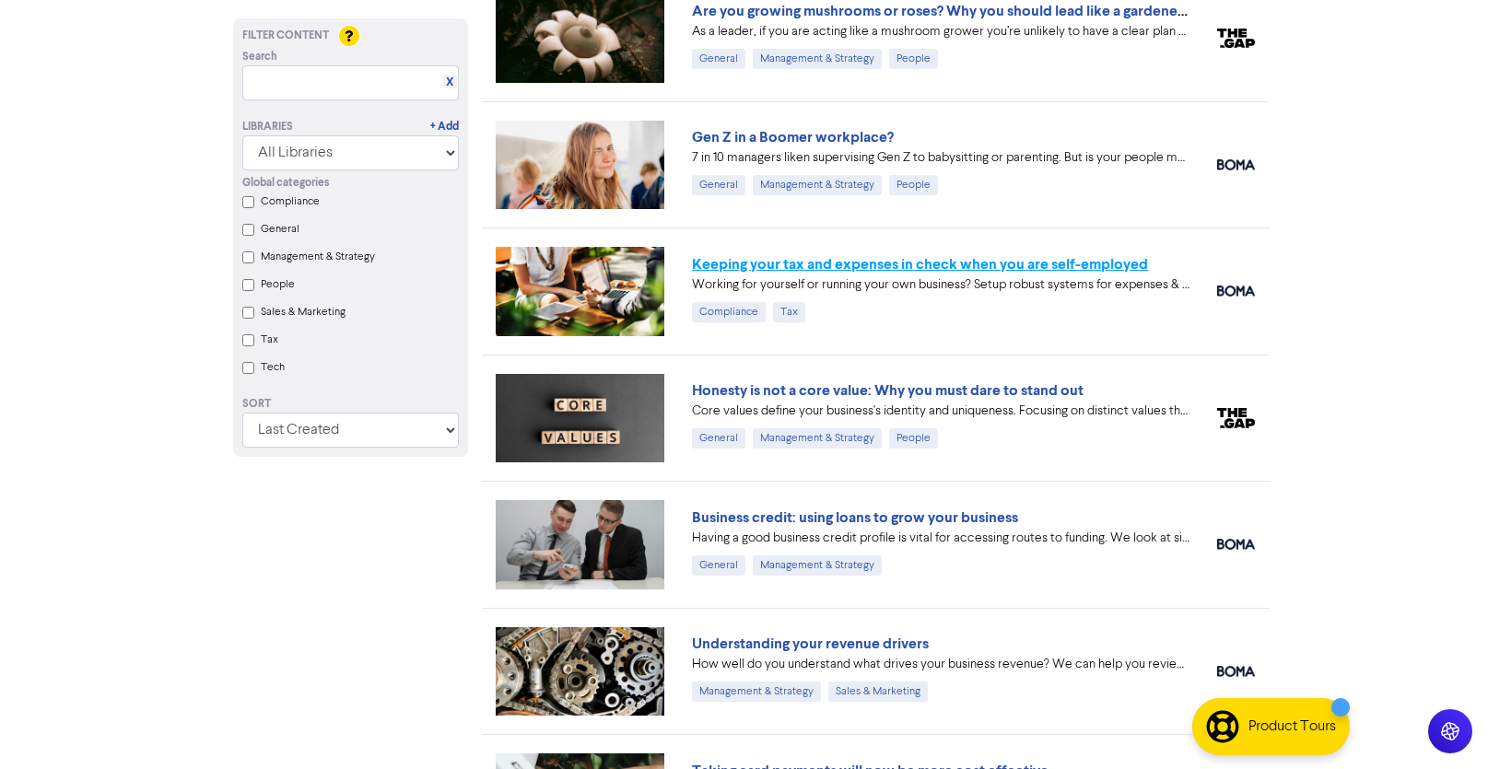
click at [929, 261] on link "Keeping your tax and expenses in check when you are self-employed" at bounding box center [920, 264] width 456 height 18
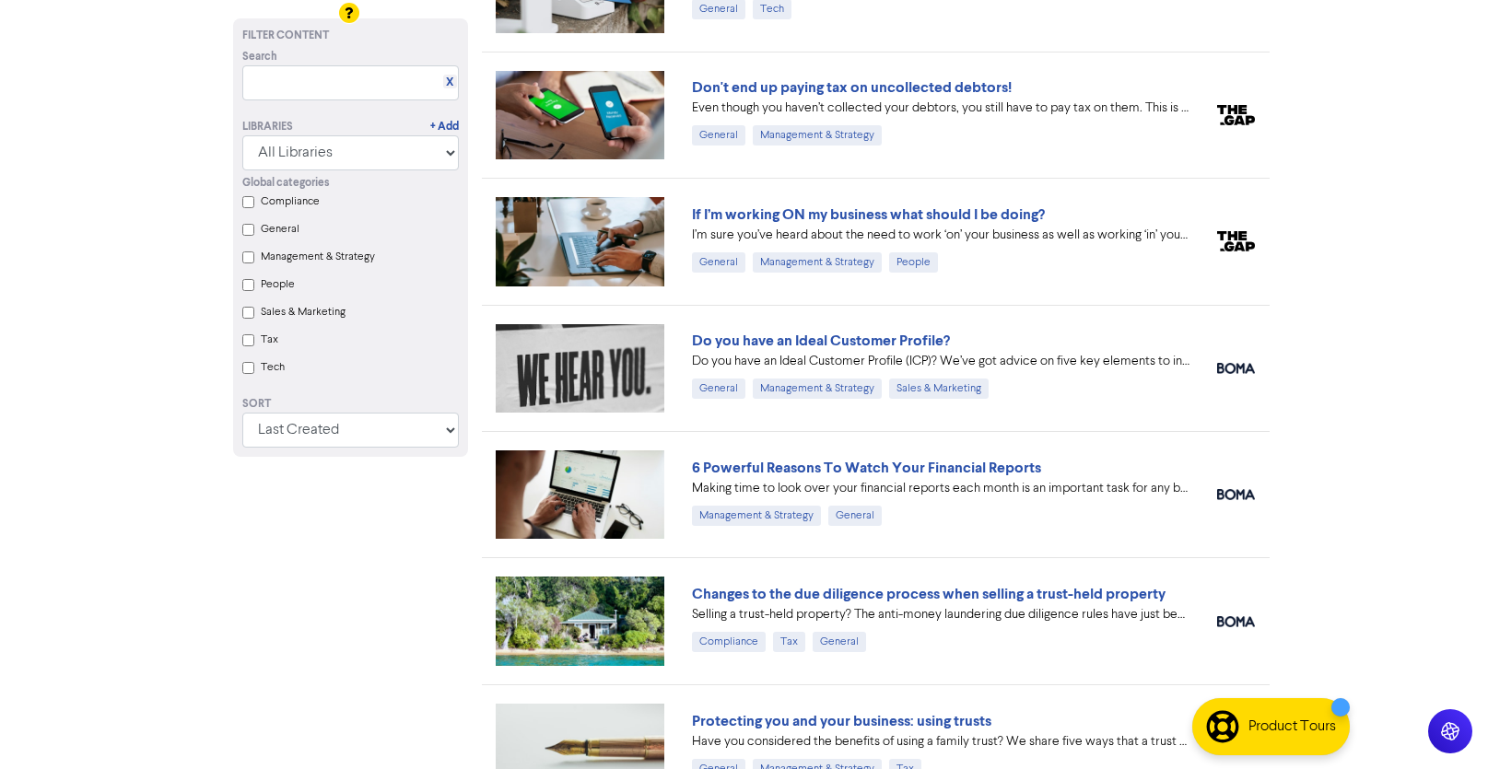
scroll to position [1853, 0]
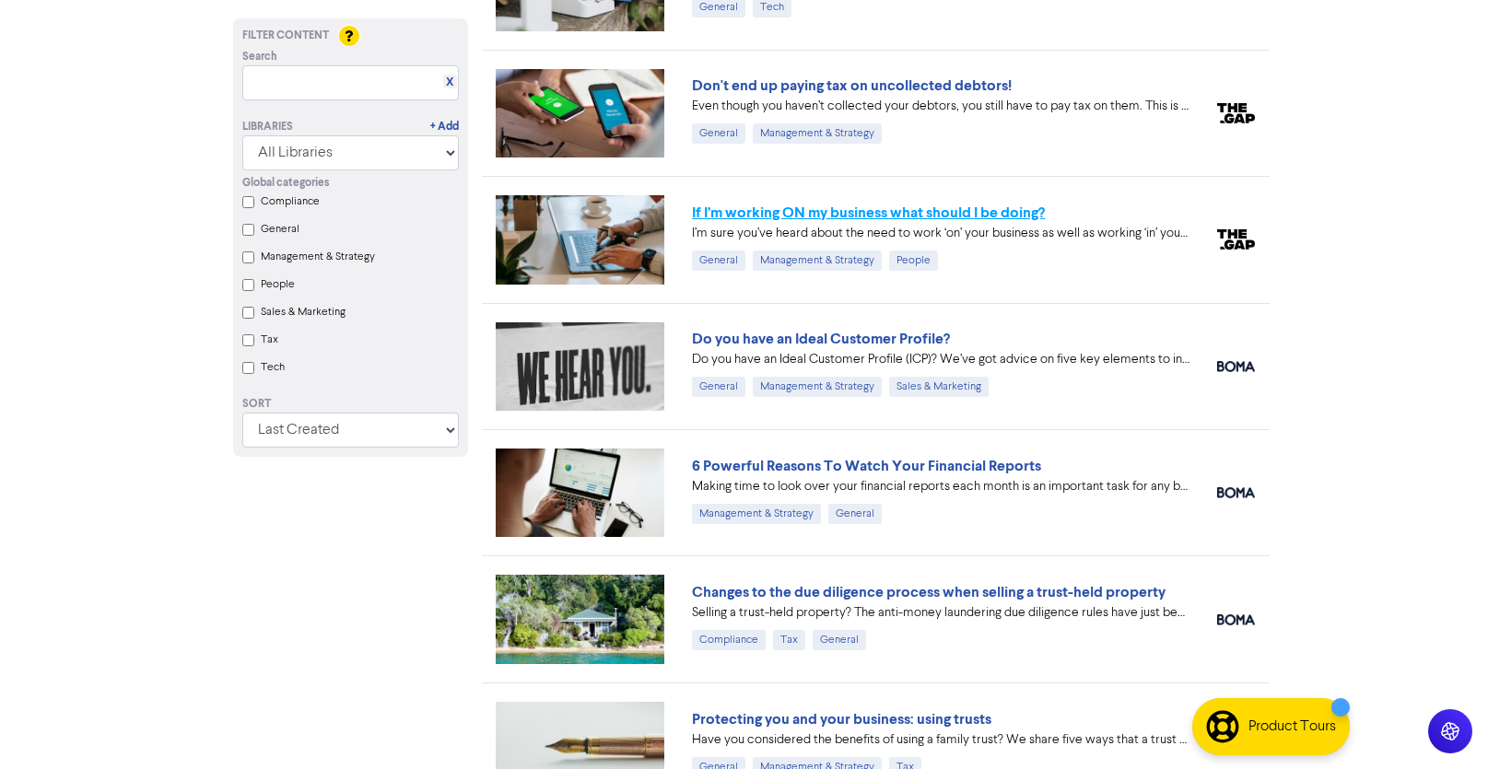
click at [913, 207] on link "If I’m working ON my business what should I be doing?" at bounding box center [868, 213] width 353 height 18
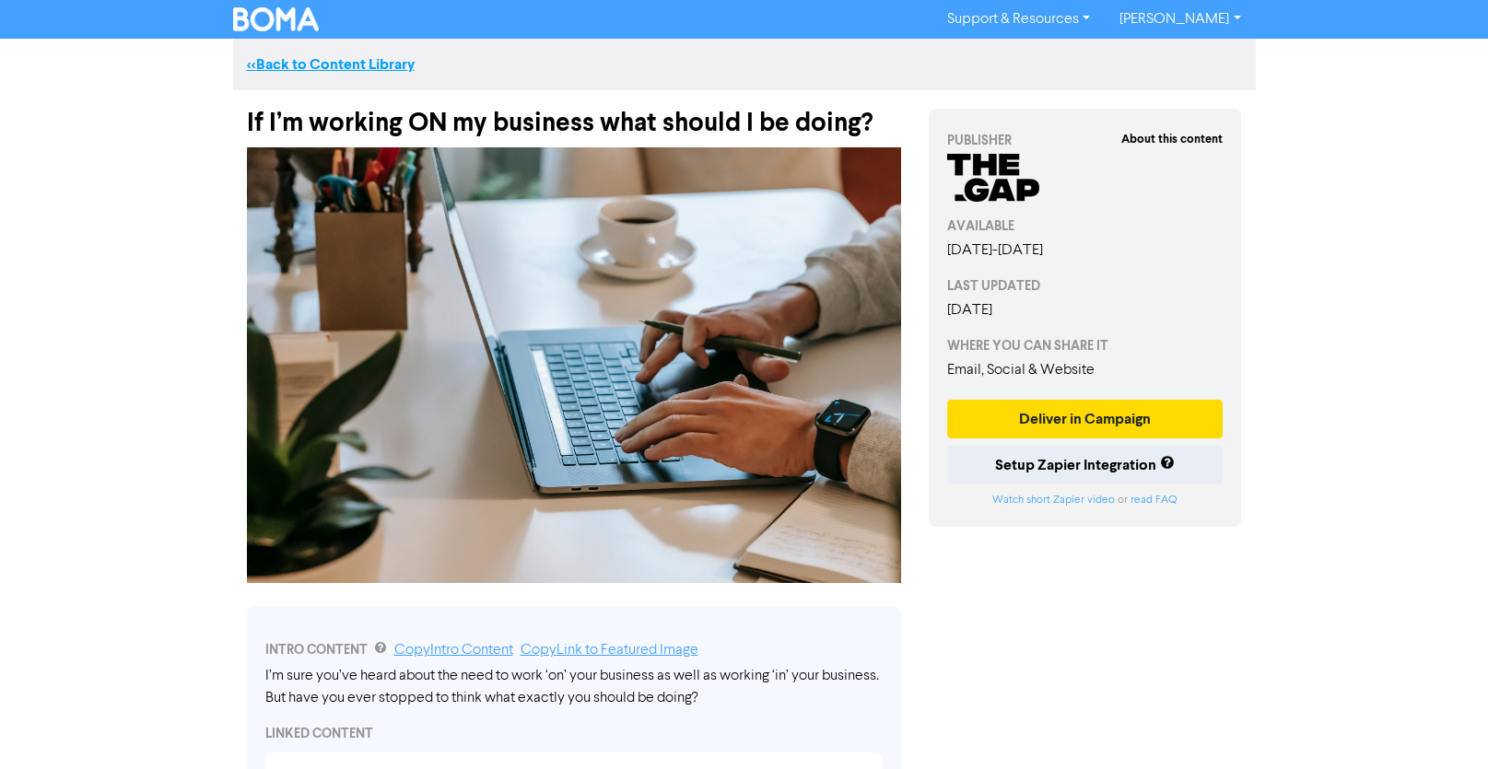
click at [330, 62] on link "<< Back to Content Library" at bounding box center [331, 64] width 168 height 18
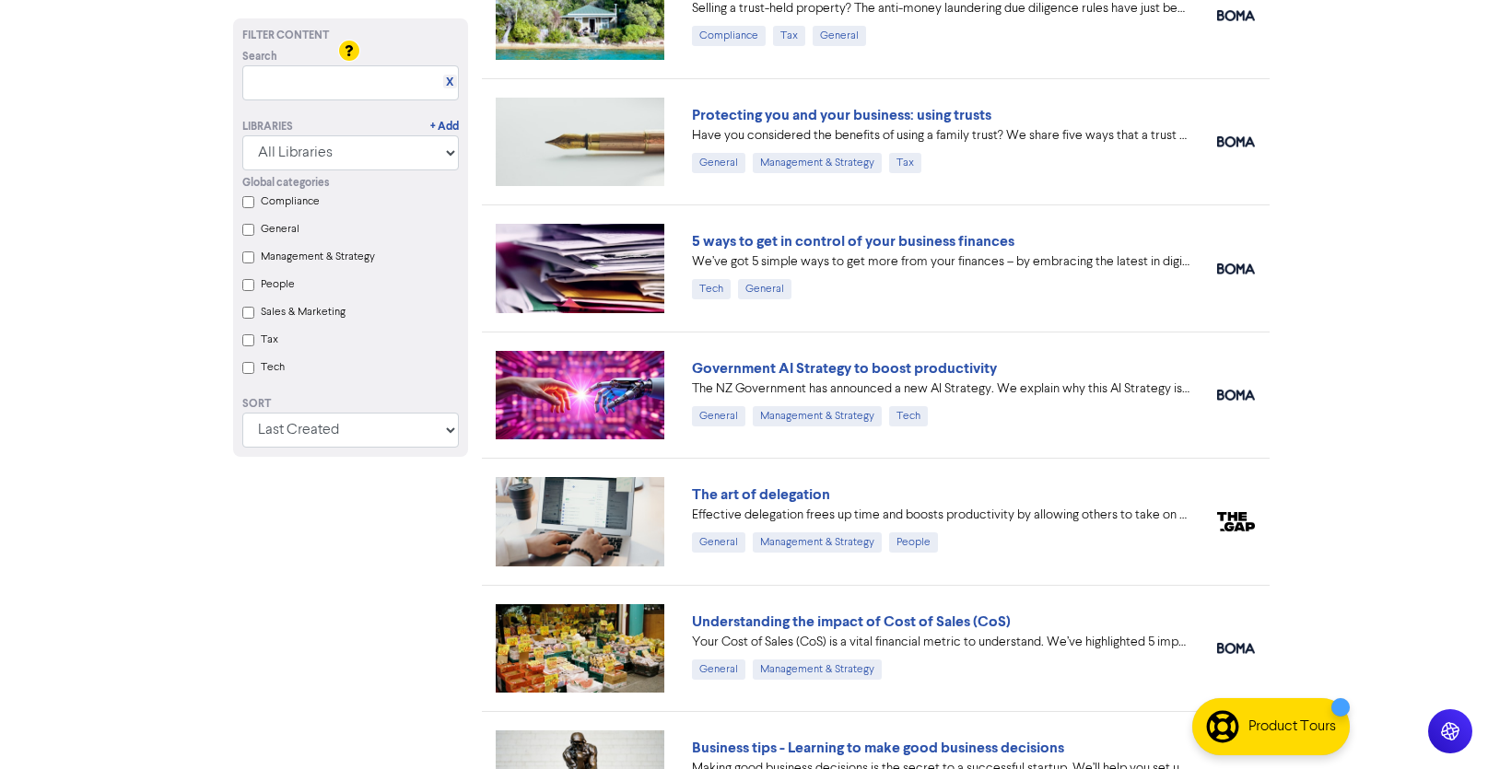
scroll to position [2477, 0]
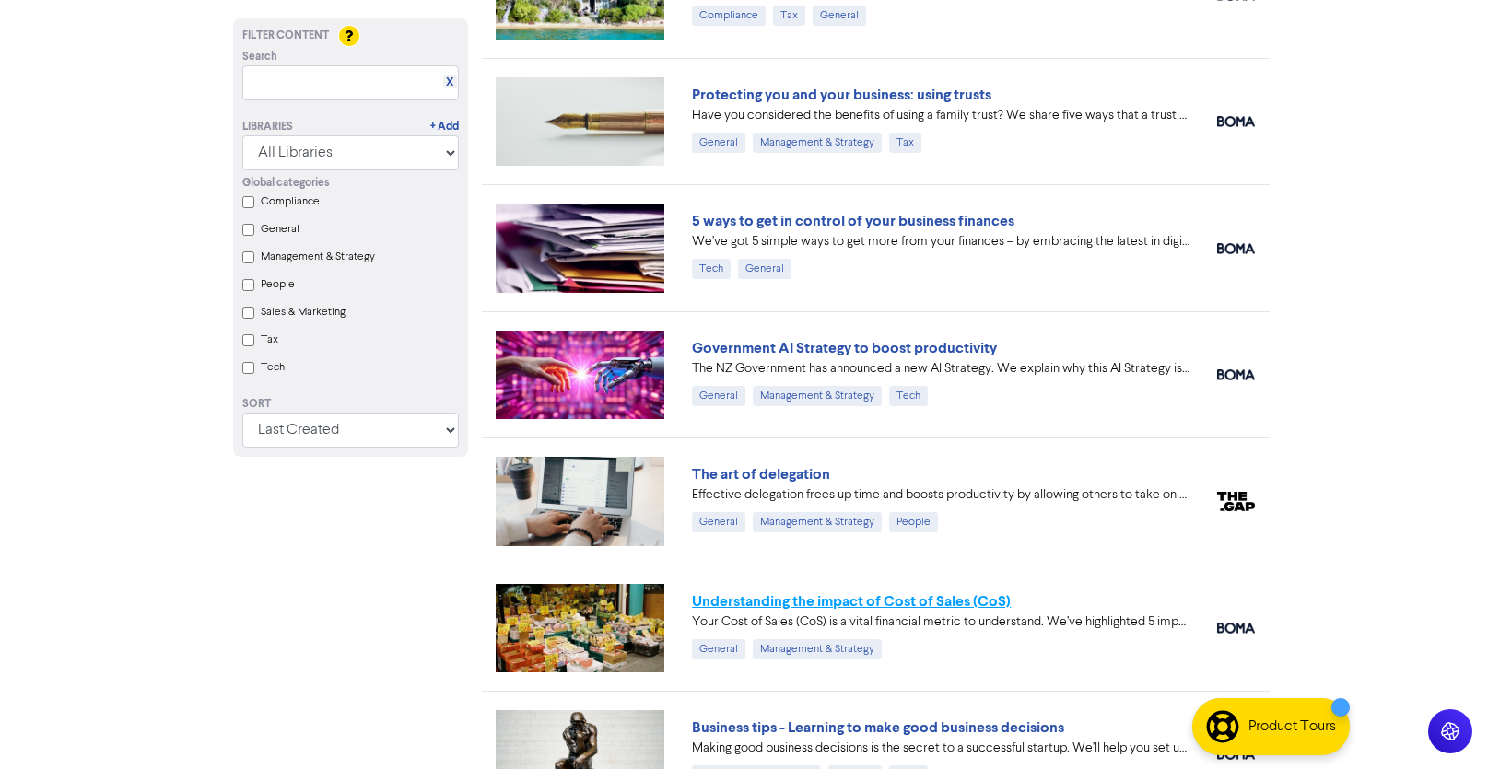
click at [873, 598] on link "Understanding the impact of Cost of Sales (CoS)" at bounding box center [851, 601] width 319 height 18
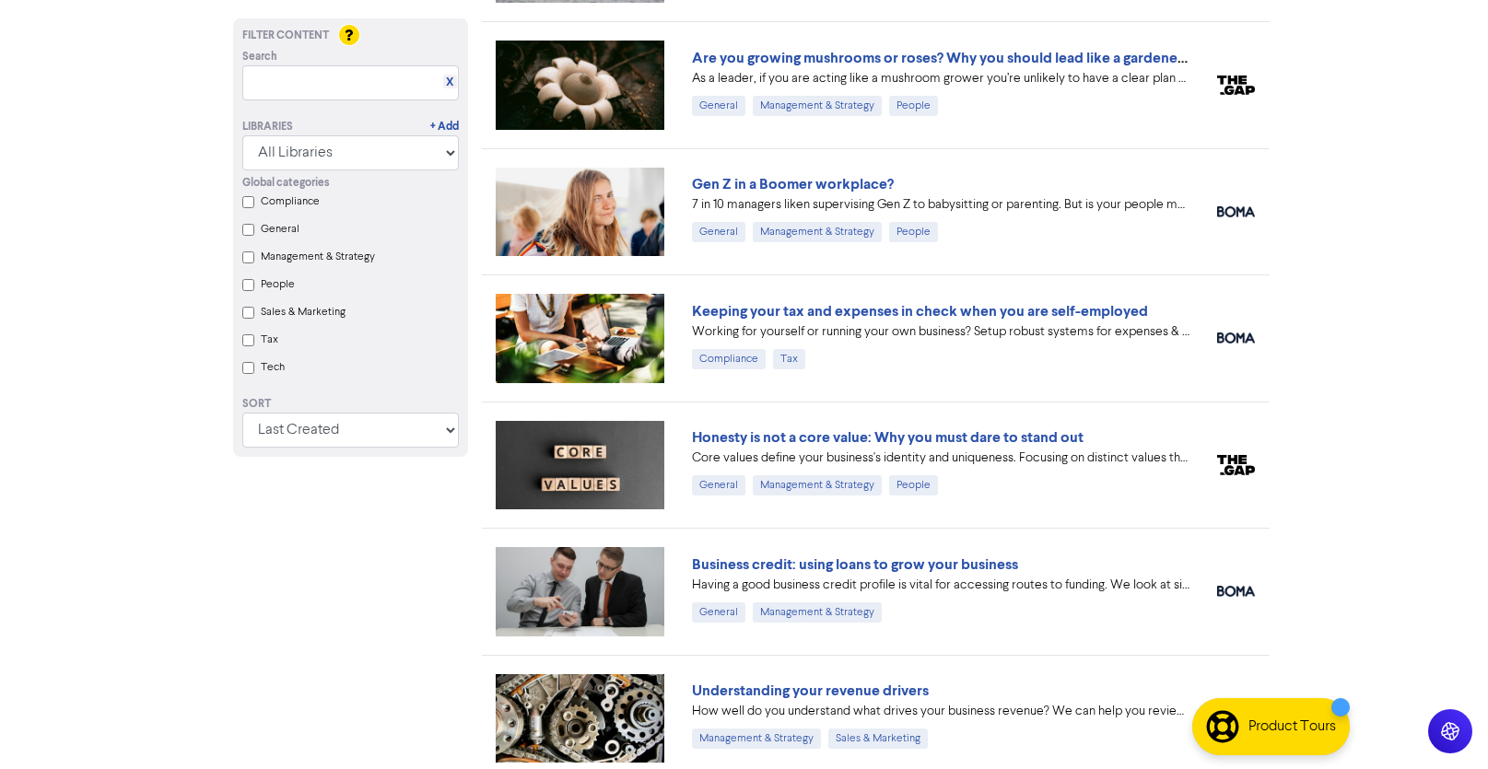
scroll to position [992, 0]
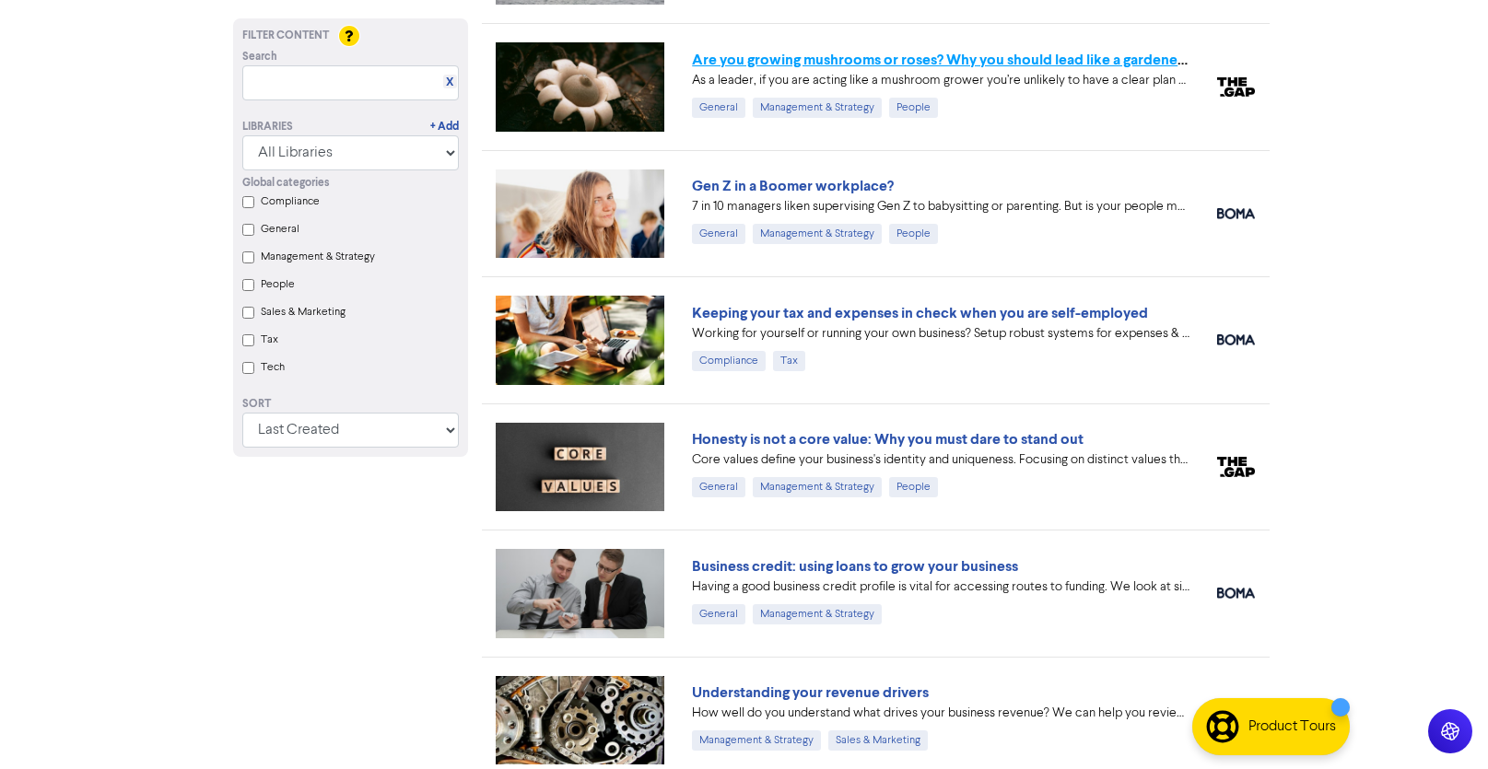
click at [1001, 56] on link "Are you growing mushrooms or roses? Why you should lead like a gardener, not a …" at bounding box center [982, 60] width 581 height 18
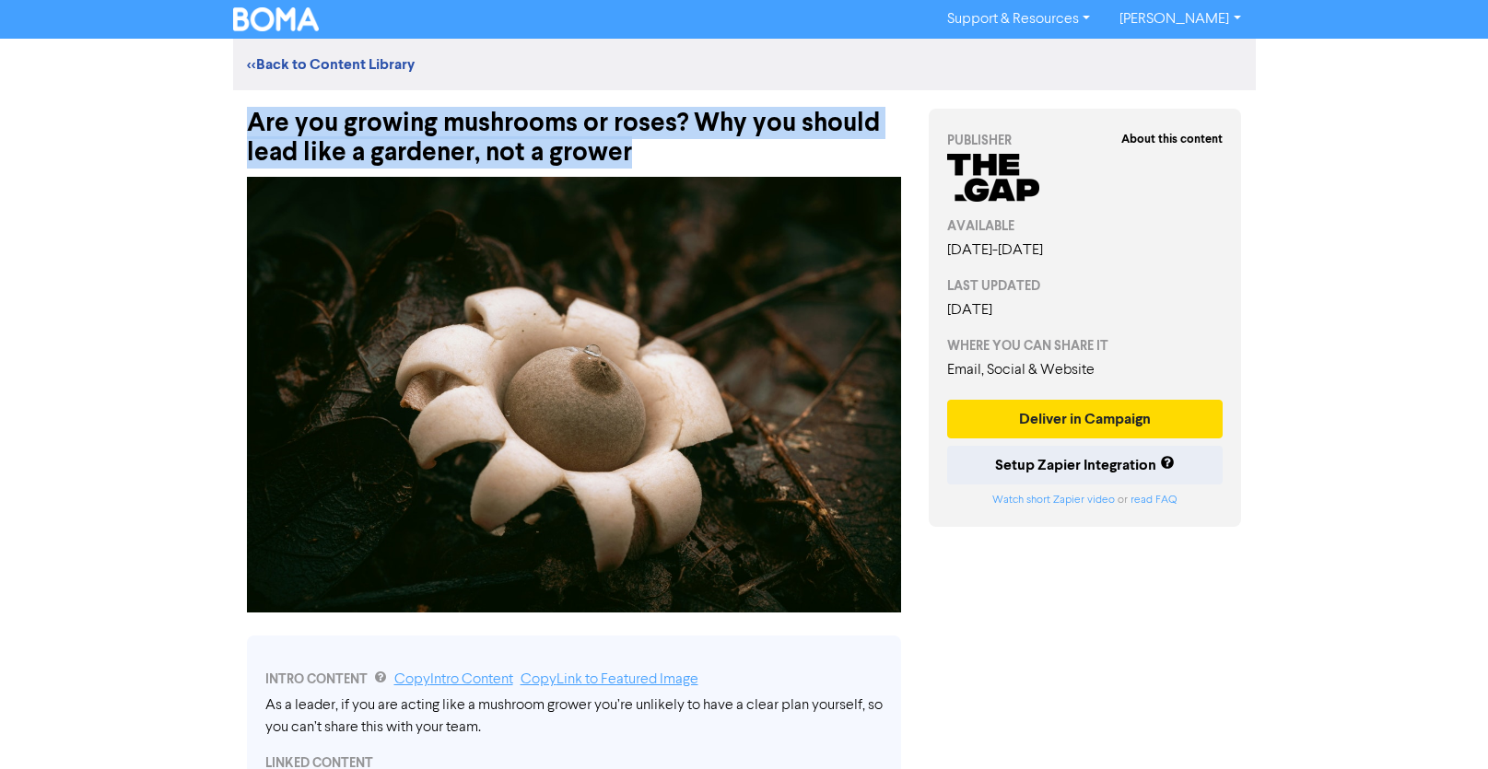
drag, startPoint x: 247, startPoint y: 124, endPoint x: 679, endPoint y: 158, distance: 433.4
click at [679, 158] on div "Are you growing mushrooms or roses? Why you should lead like a gardener, not a …" at bounding box center [574, 128] width 654 height 77
copy div "Are you growing mushrooms or roses? Why you should lead like a gardener, not a …"
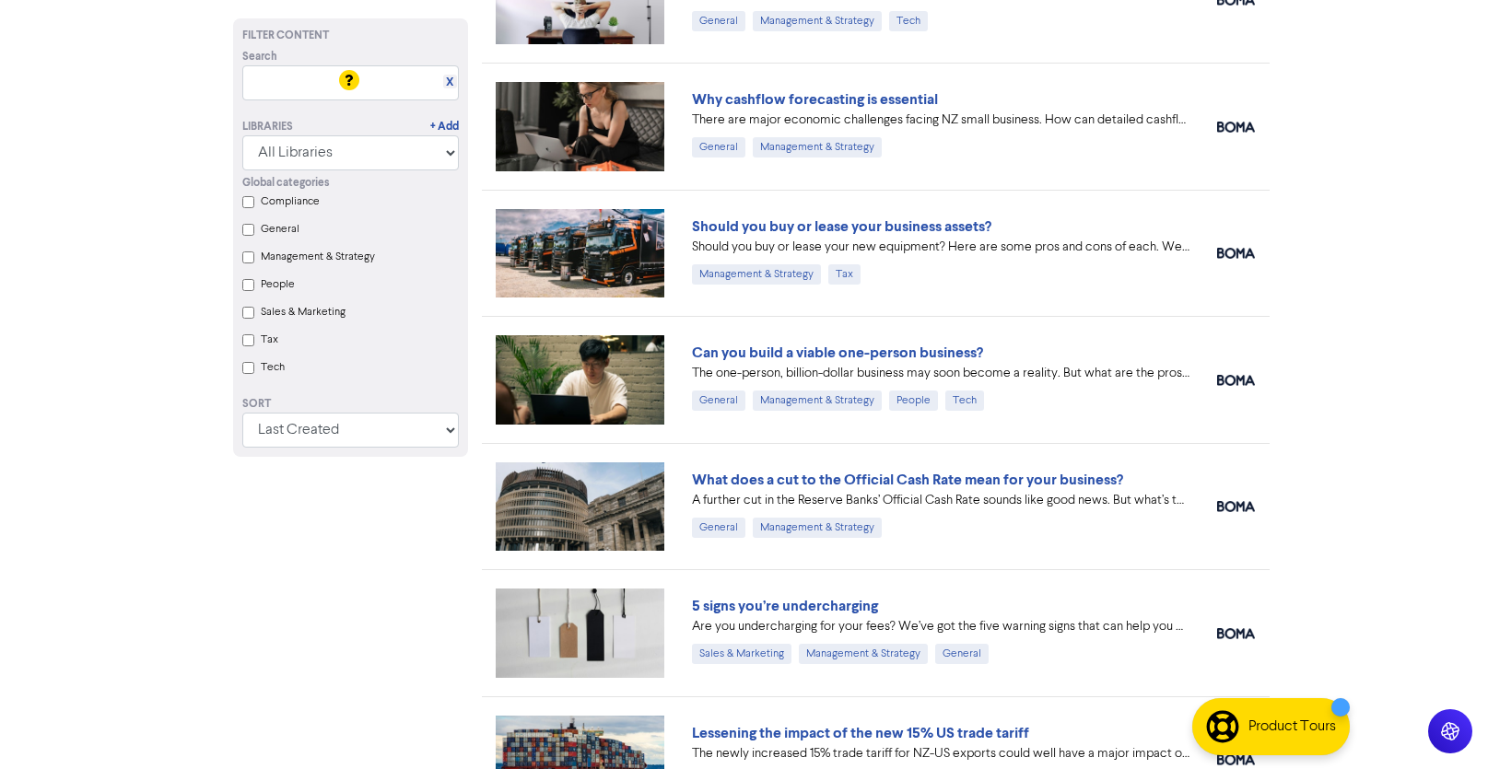
scroll to position [85, 0]
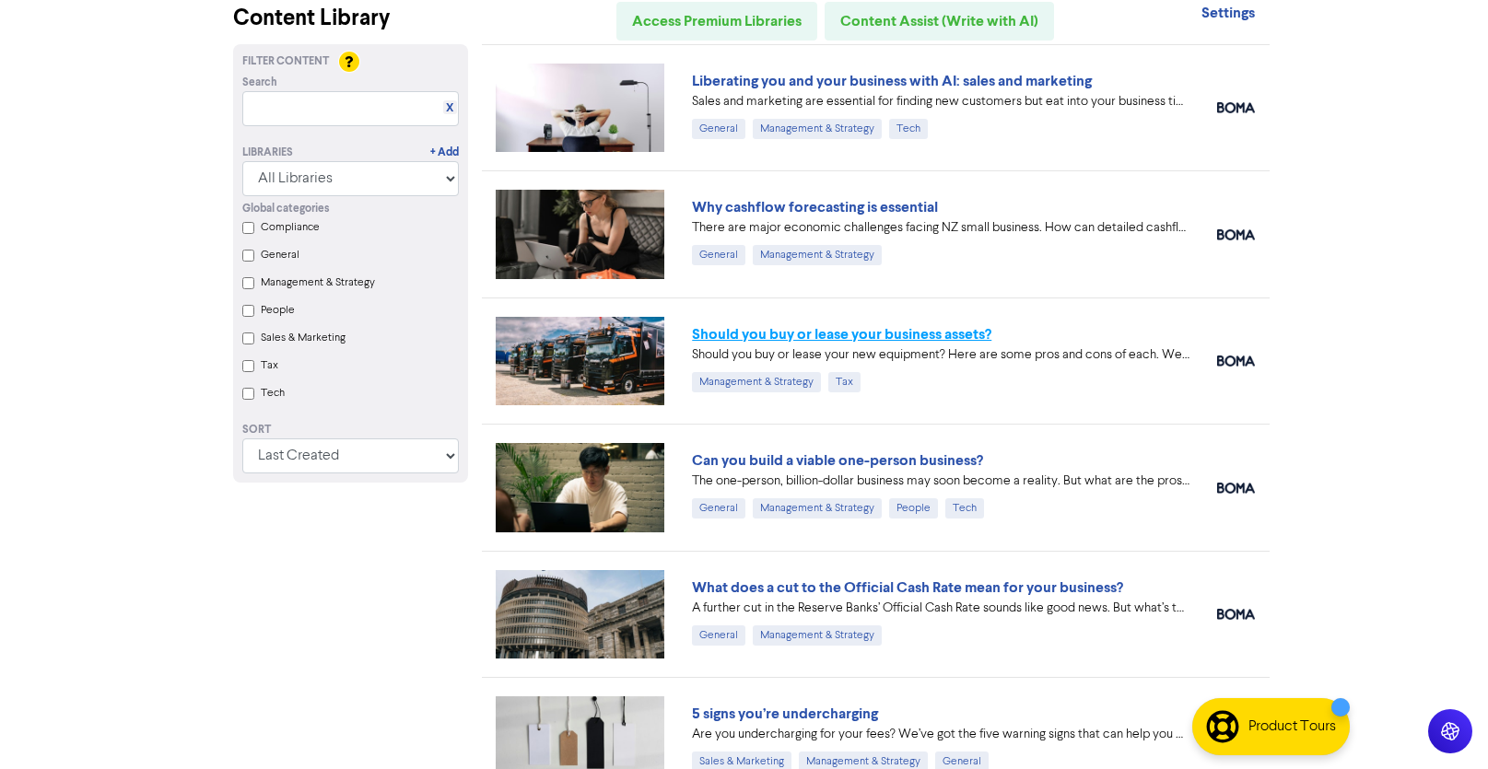
click at [929, 332] on link "Should you buy or lease your business assets?" at bounding box center [841, 334] width 299 height 18
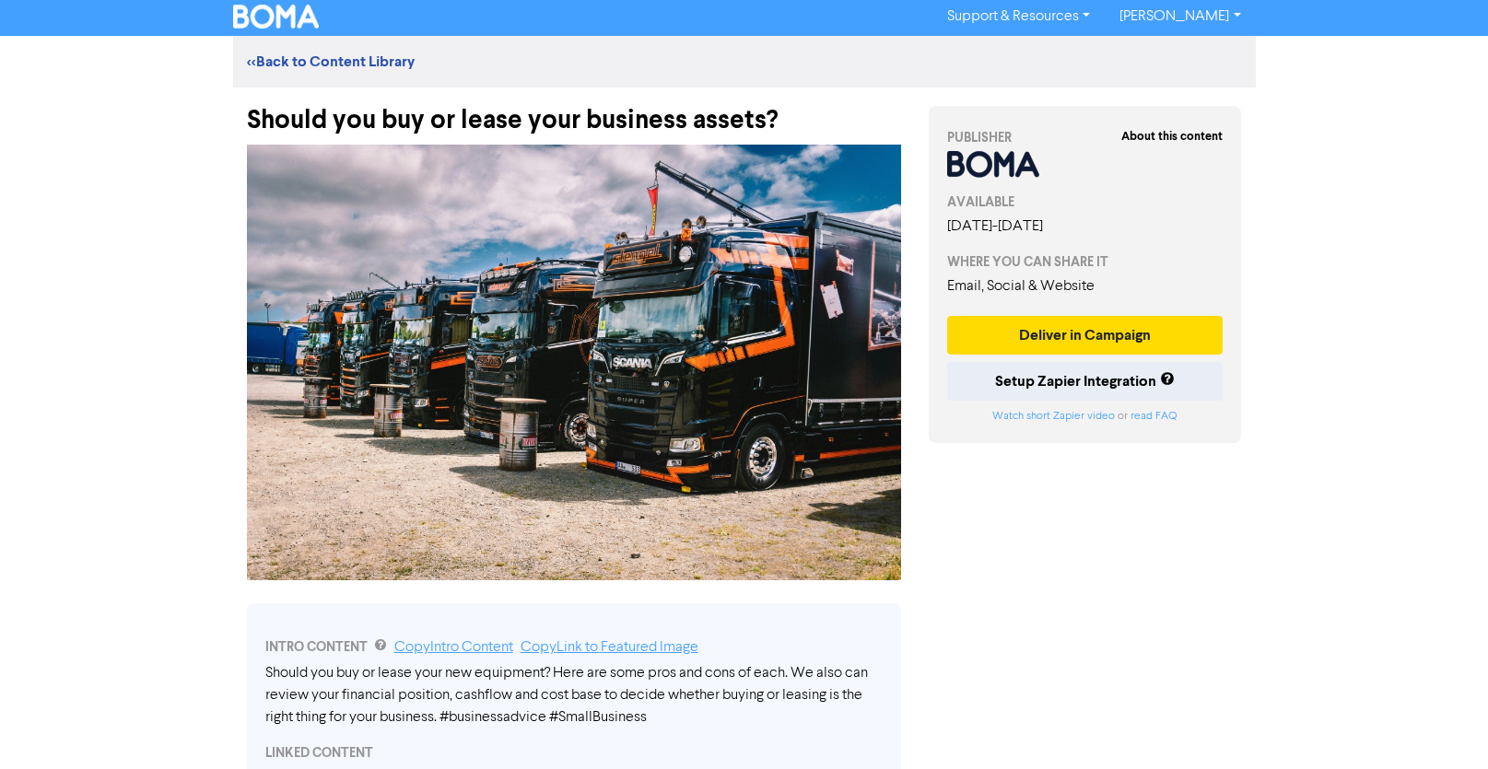
scroll to position [1, 0]
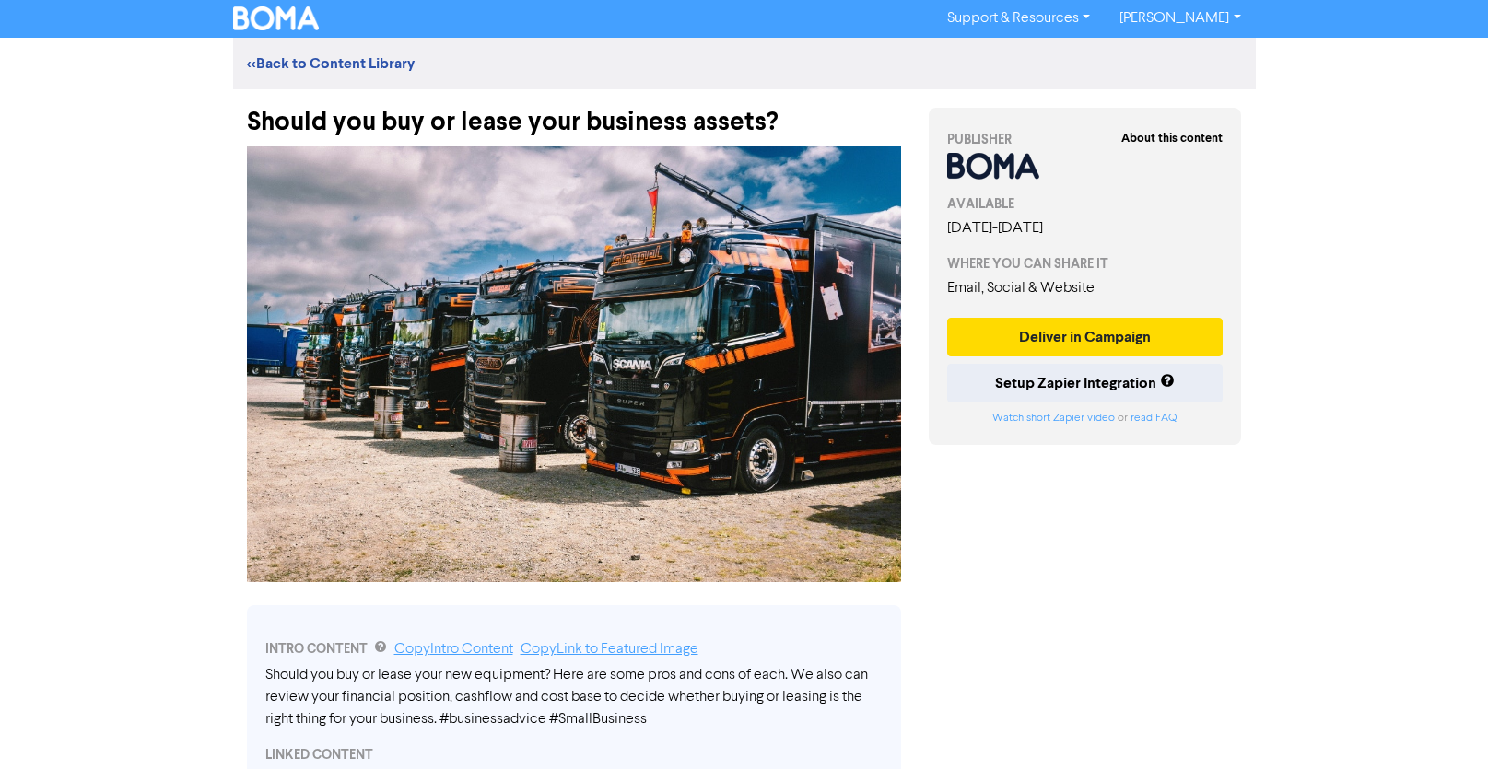
click at [806, 112] on div "Should you buy or lease your business assets?" at bounding box center [574, 113] width 654 height 48
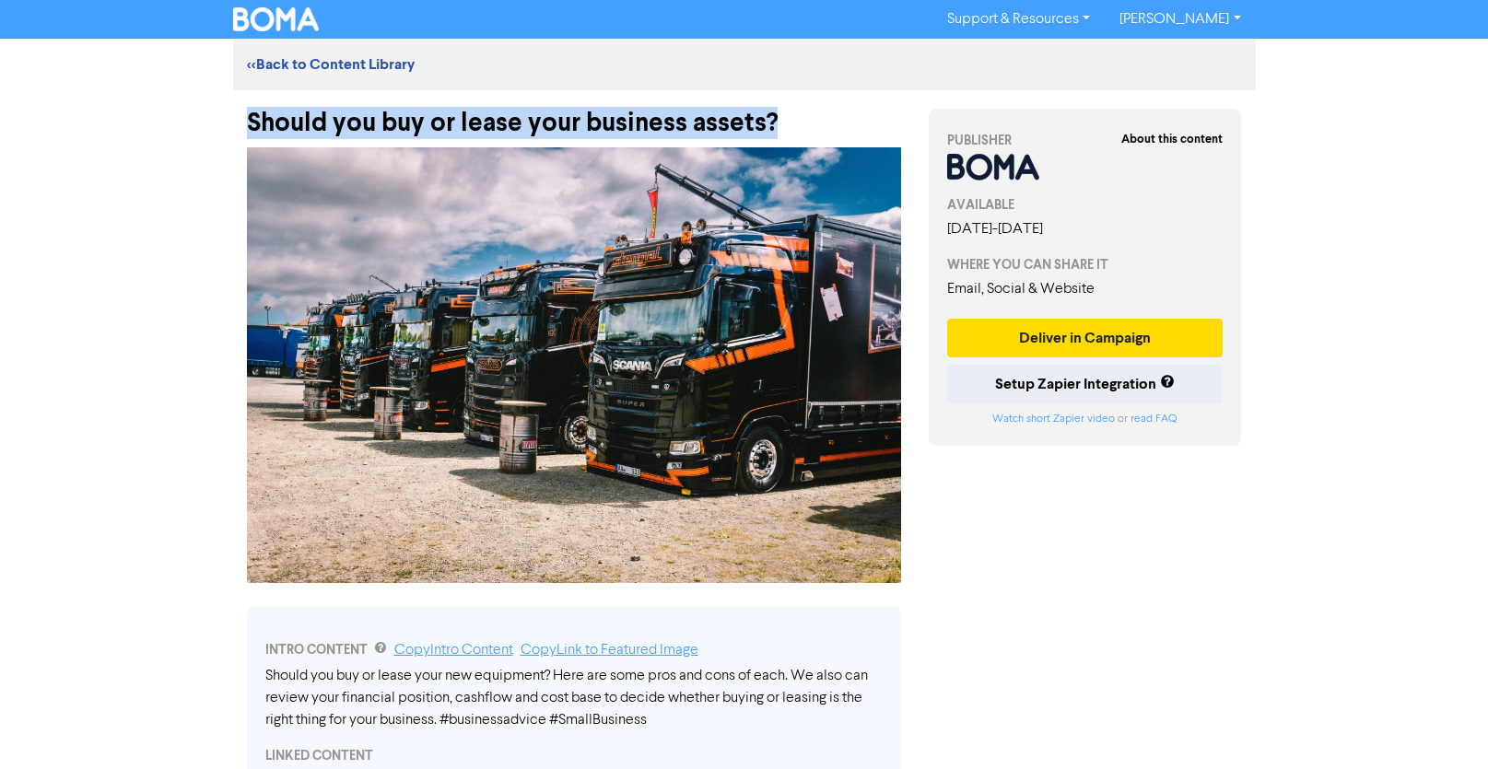
drag, startPoint x: 248, startPoint y: 115, endPoint x: 736, endPoint y: 121, distance: 488.3
click at [792, 116] on div "Should you buy or lease your business assets?" at bounding box center [574, 114] width 654 height 48
copy div "Should you buy or lease your business assets?"
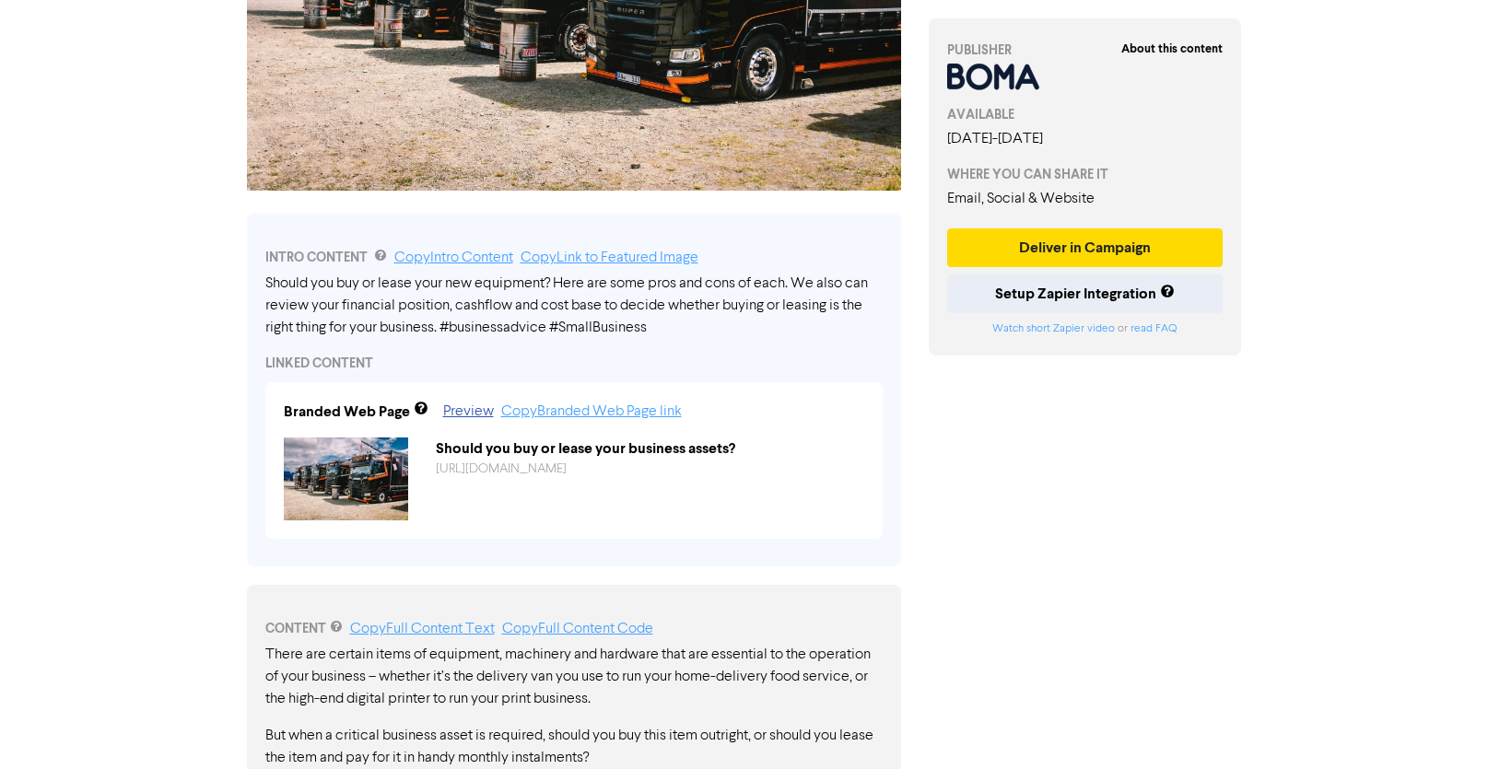
scroll to position [393, 0]
